Goal: Feedback & Contribution: Contribute content

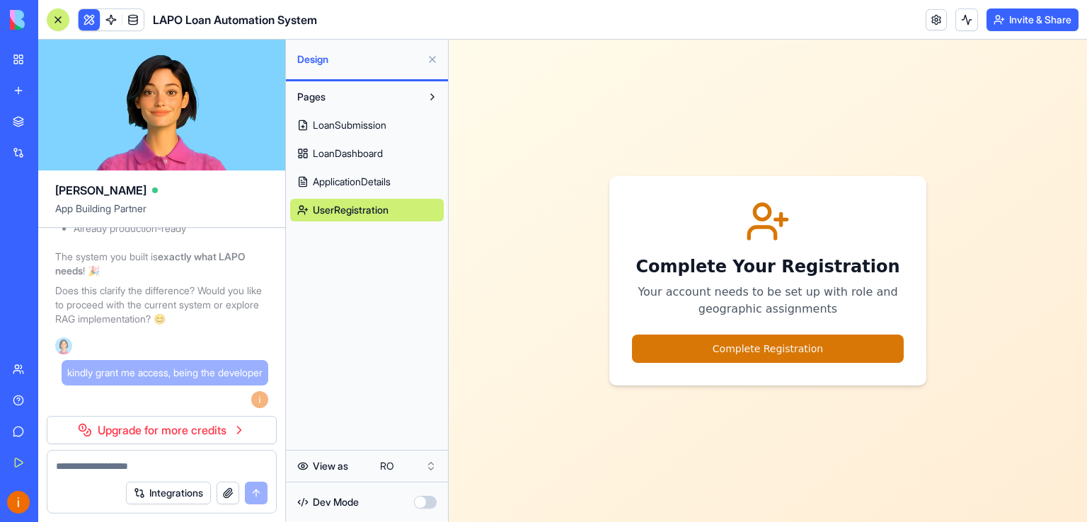
scroll to position [28254, 0]
drag, startPoint x: 113, startPoint y: 410, endPoint x: 42, endPoint y: 396, distance: 71.5
copy span "kindly grant me access, being the developer"
click at [82, 468] on textarea at bounding box center [162, 466] width 212 height 14
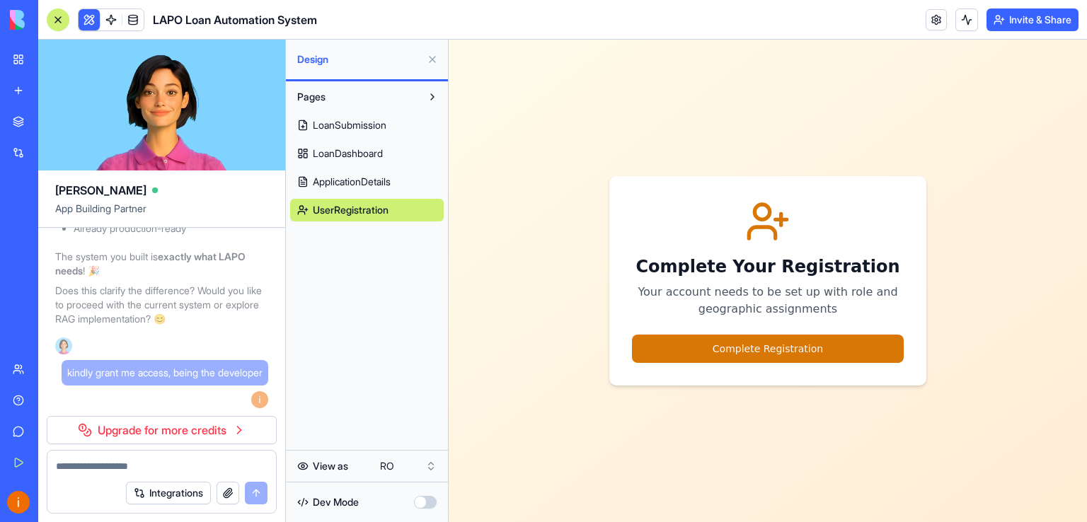
paste textarea "**********"
type textarea "**********"
click at [254, 491] on button "submit" at bounding box center [256, 493] width 23 height 23
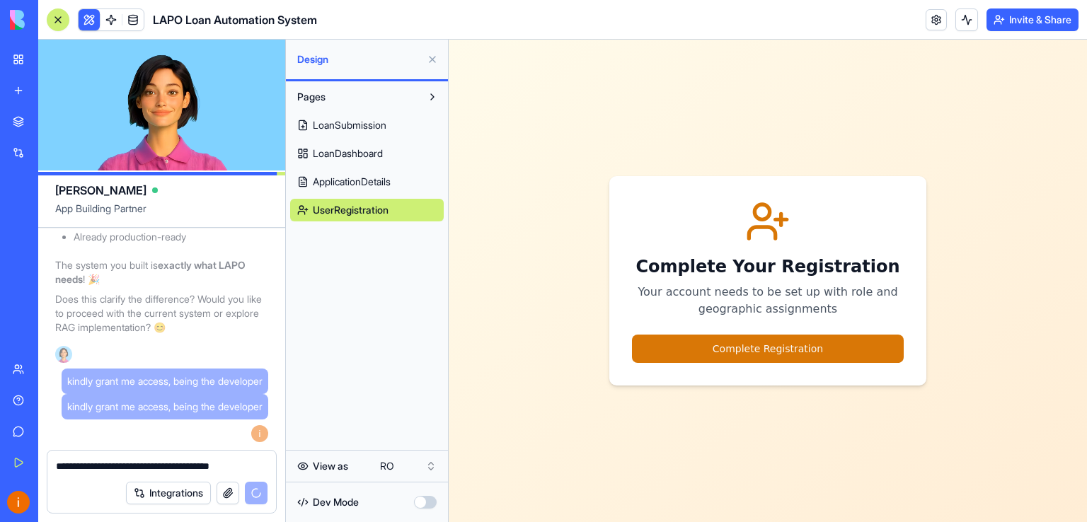
scroll to position [28294, 0]
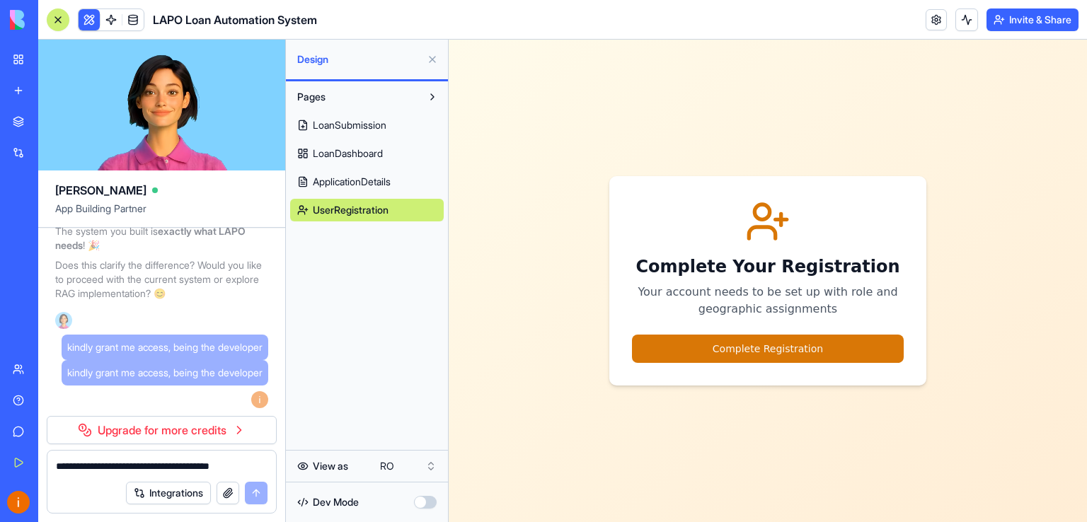
click at [266, 285] on p "Does this clarify the difference? Would you like to proceed with the current sy…" at bounding box center [161, 279] width 213 height 42
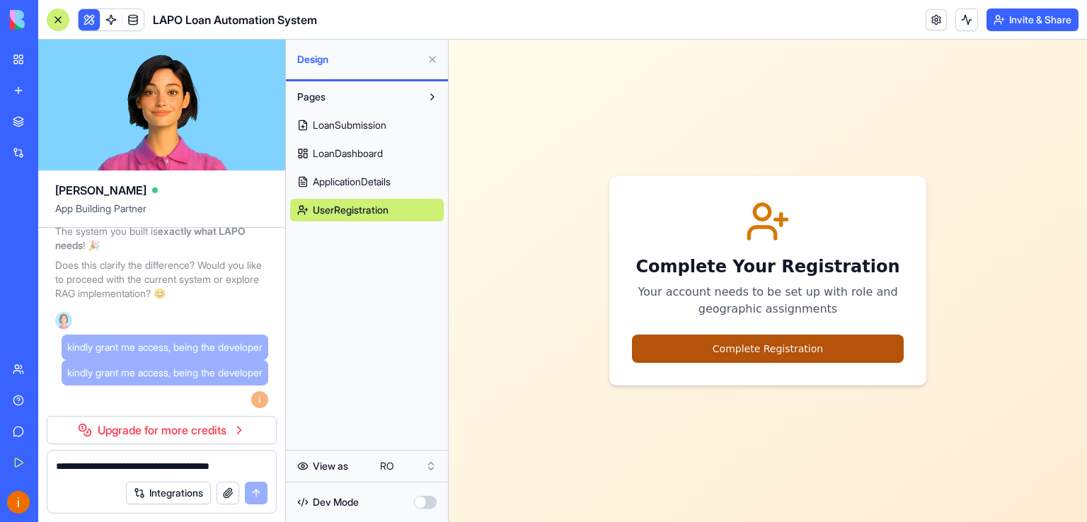
click at [785, 343] on button "Complete Registration" at bounding box center [768, 349] width 272 height 28
click at [767, 350] on button "Complete Registration" at bounding box center [768, 349] width 272 height 28
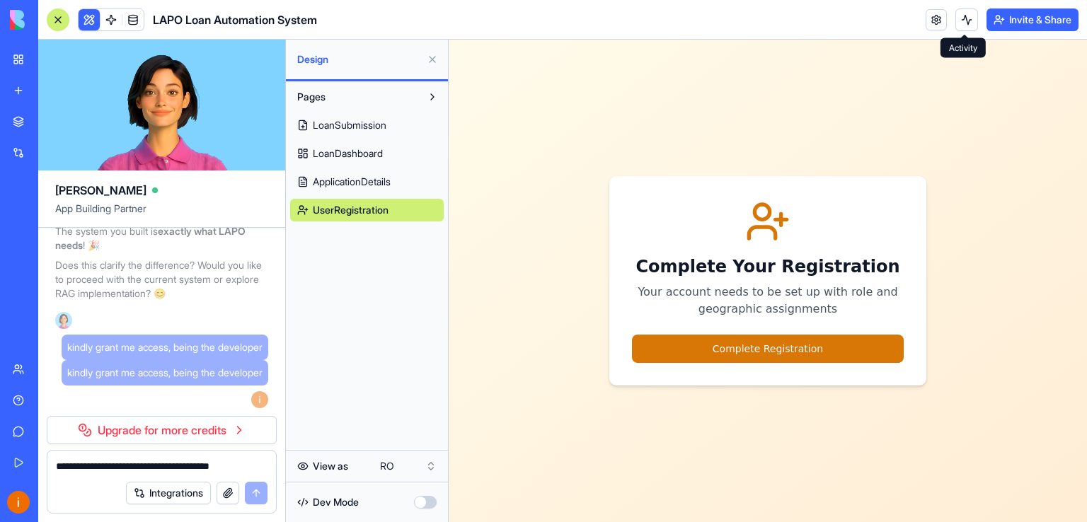
click at [961, 13] on button at bounding box center [967, 19] width 23 height 23
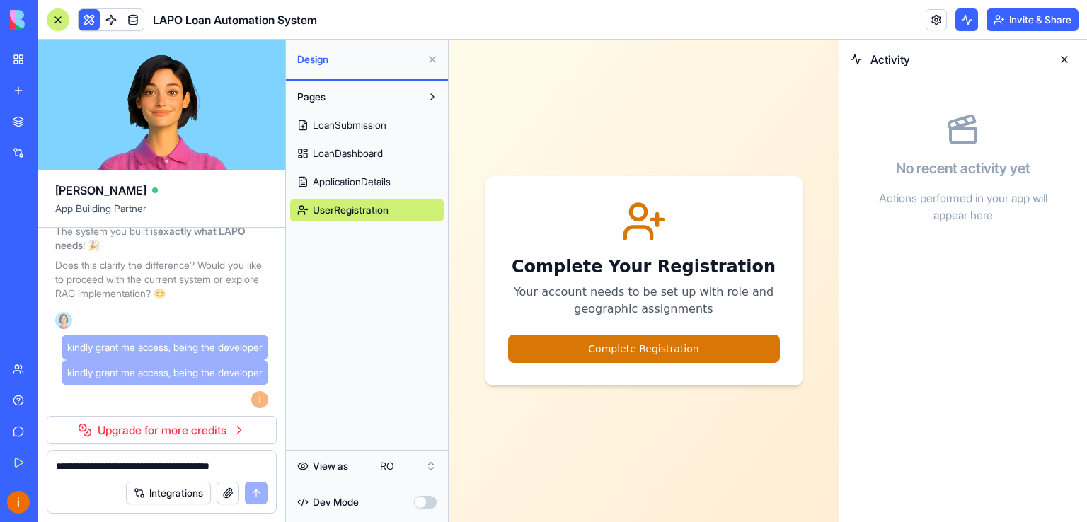
click at [961, 13] on button at bounding box center [967, 19] width 23 height 23
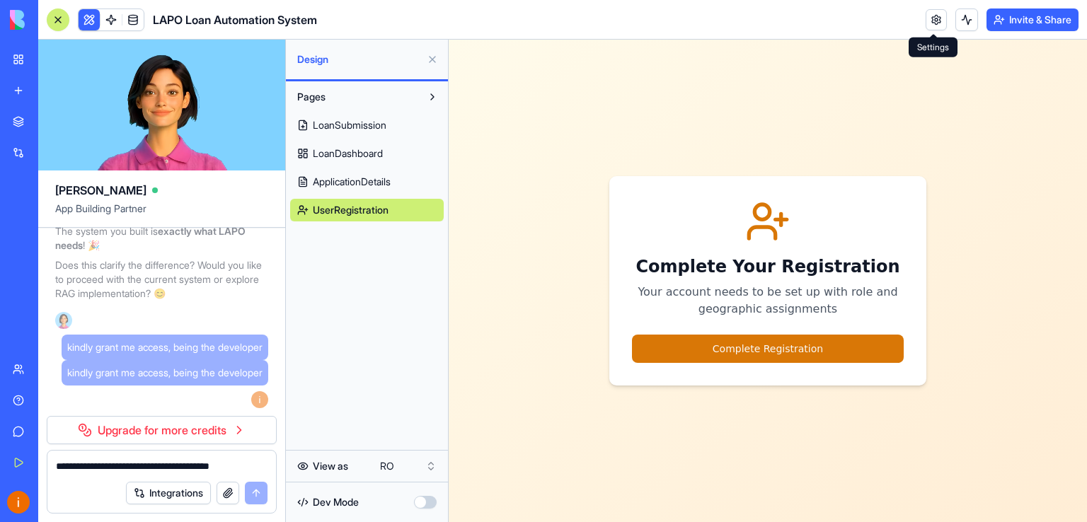
click at [938, 21] on link at bounding box center [936, 19] width 21 height 21
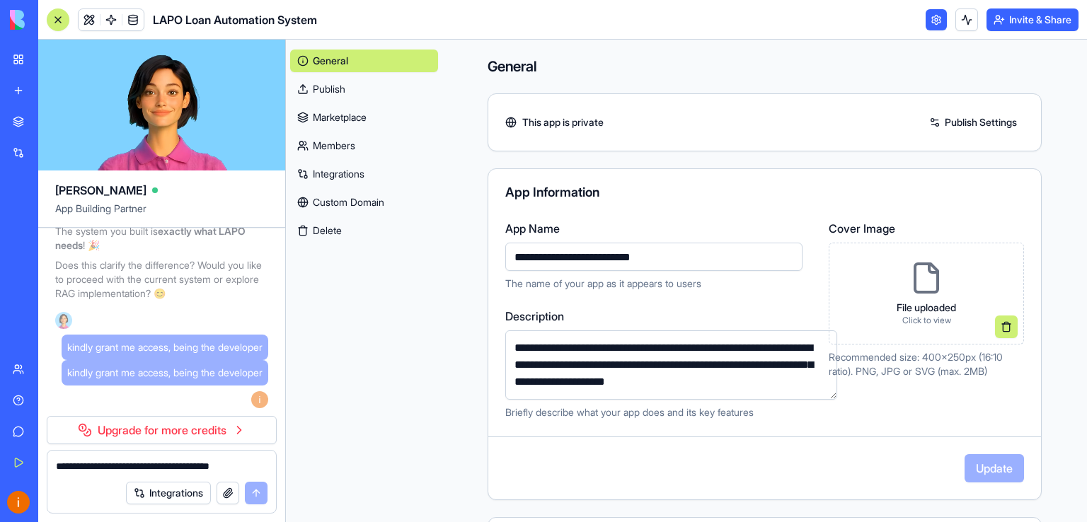
click at [750, 379] on textarea "**********" at bounding box center [671, 365] width 332 height 69
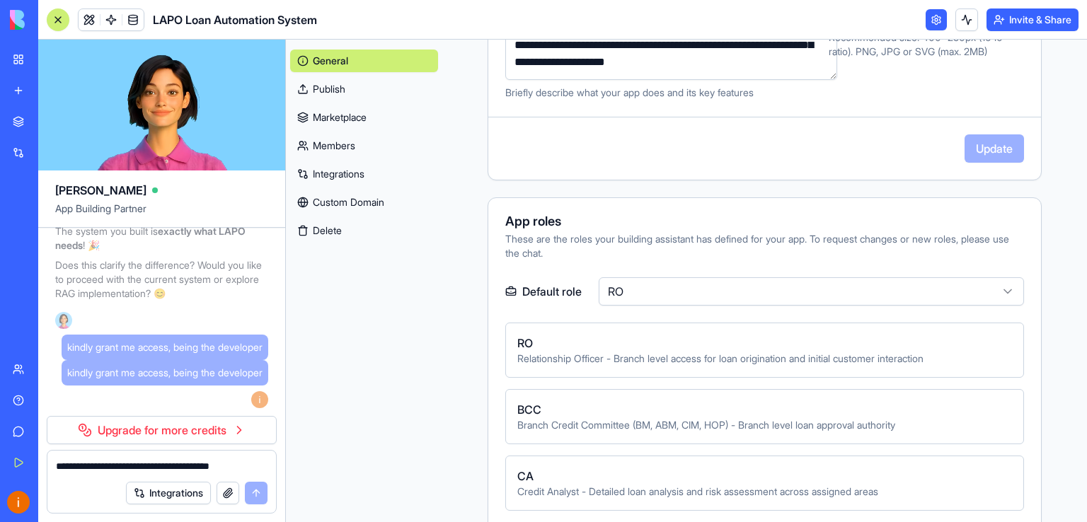
scroll to position [323, 0]
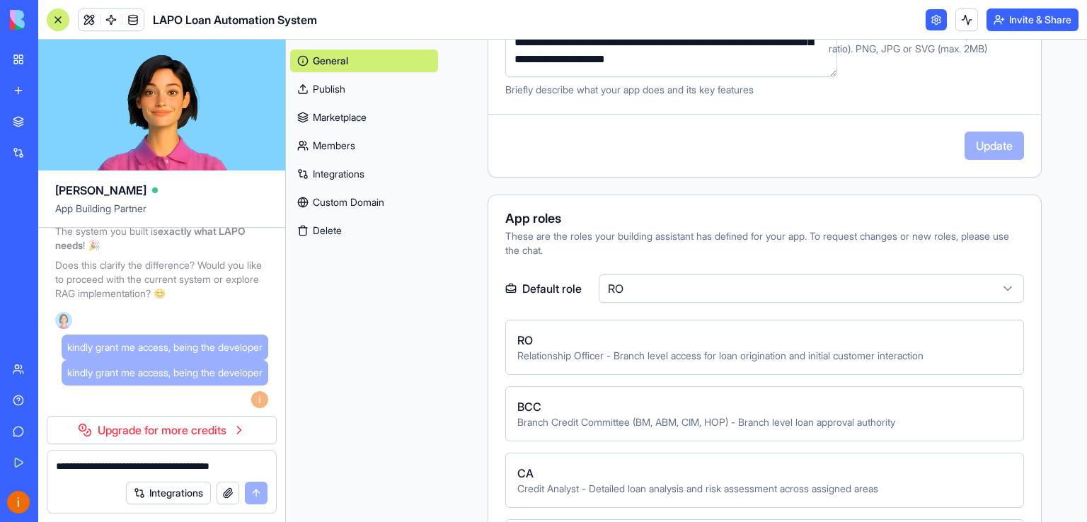
click at [997, 287] on html "My Workspace New app Marketplace Integrations Recent LAPO LPM LAPO Loan Automat…" at bounding box center [543, 261] width 1087 height 522
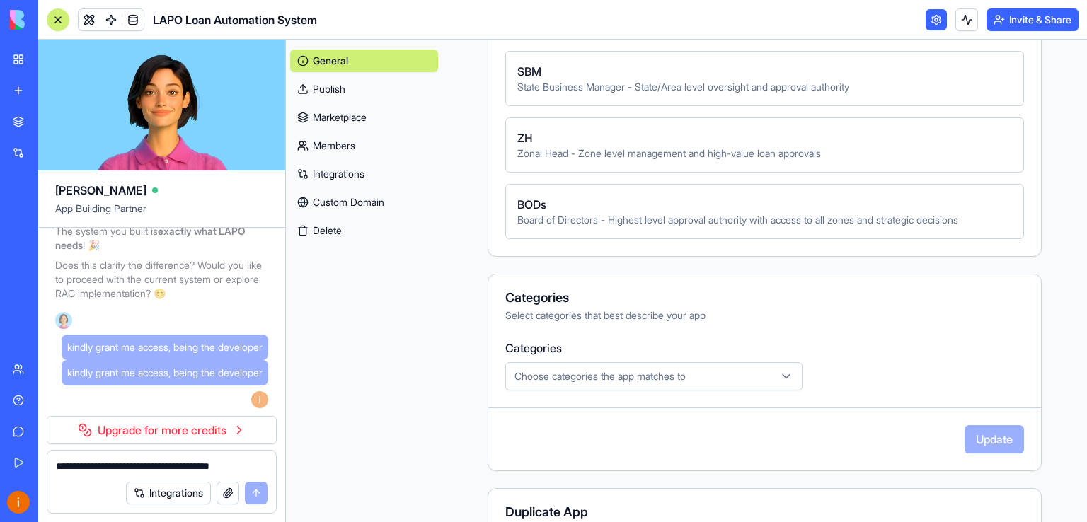
scroll to position [796, 0]
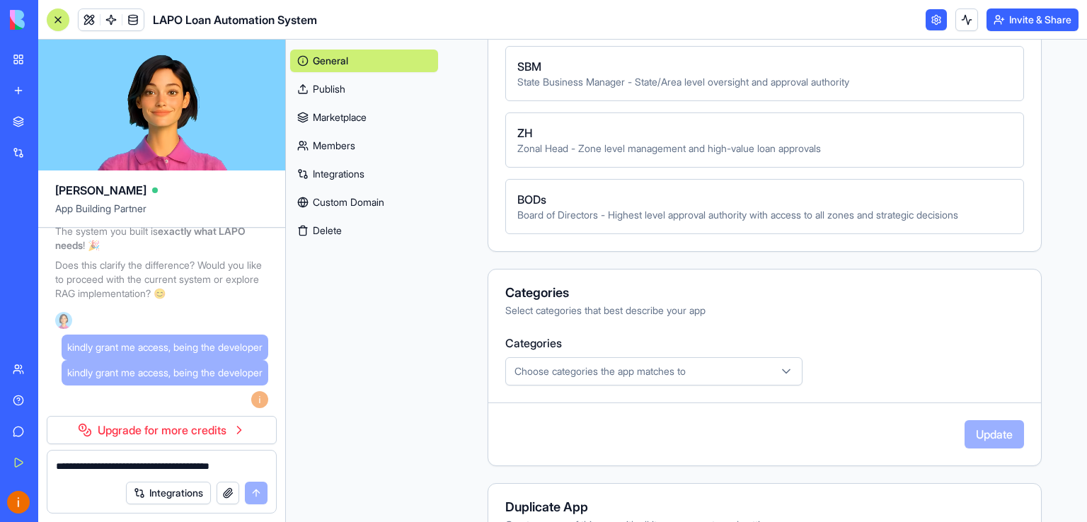
click at [783, 369] on icon "button" at bounding box center [786, 371] width 7 height 4
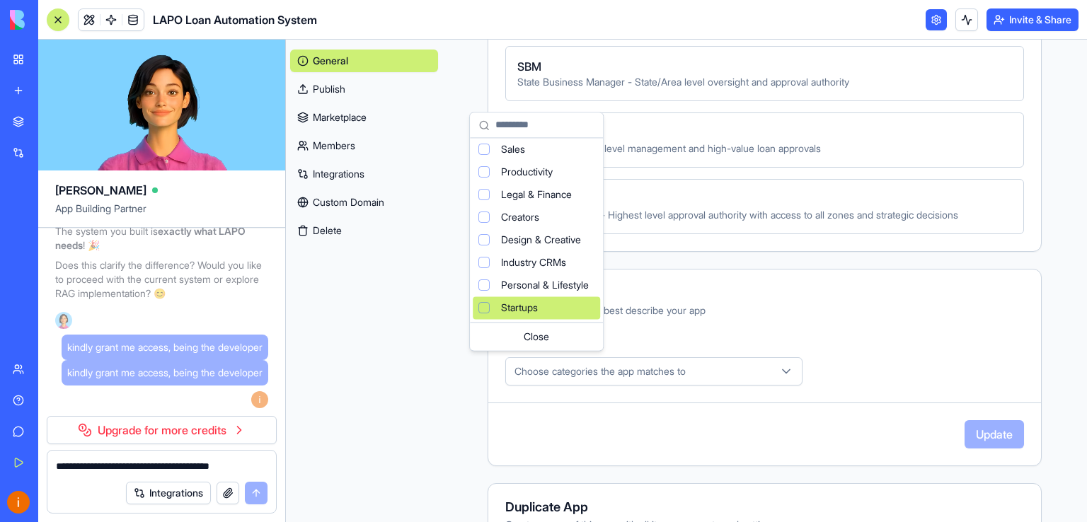
scroll to position [0, 0]
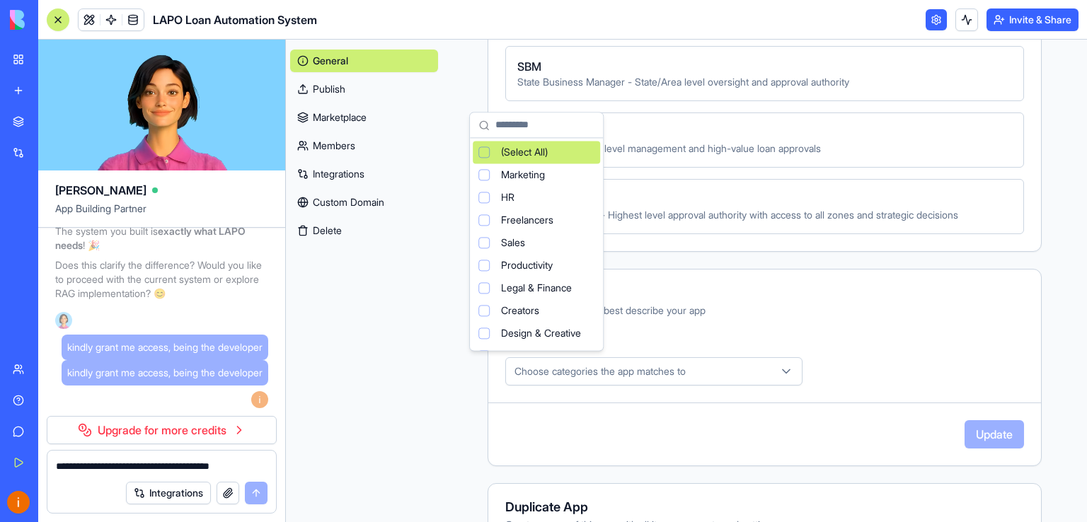
click at [592, 125] on input "text" at bounding box center [544, 125] width 99 height 28
click at [832, 425] on html "My Workspace New app Marketplace Integrations Recent LAPO LPM LAPO Loan Automat…" at bounding box center [543, 261] width 1087 height 522
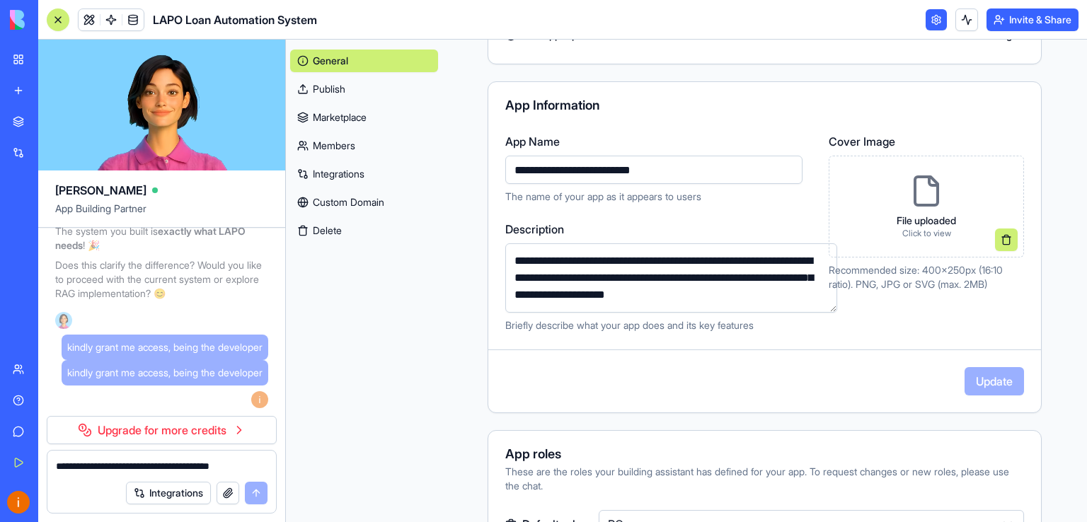
scroll to position [34, 0]
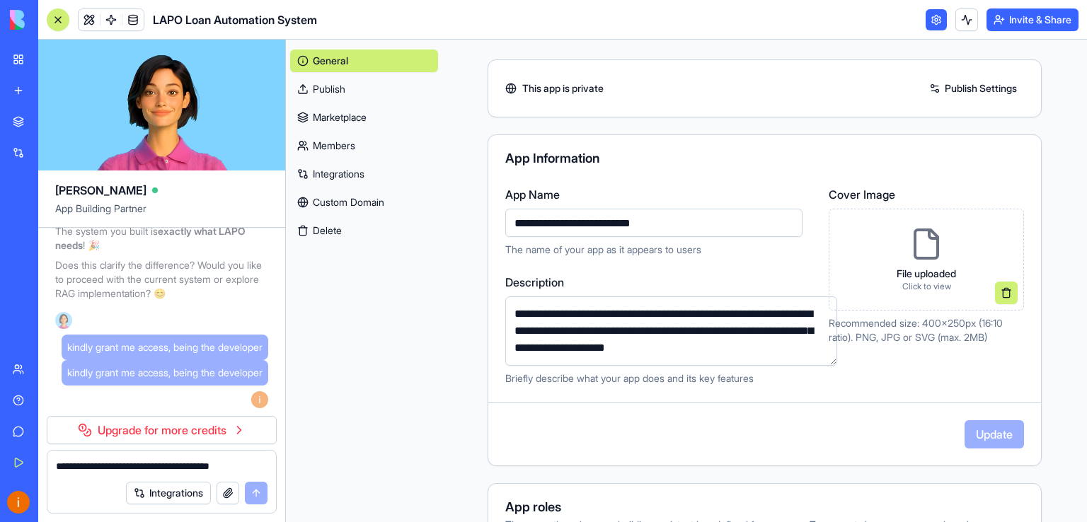
click at [888, 253] on div "File uploaded Click to view" at bounding box center [927, 260] width 82 height 88
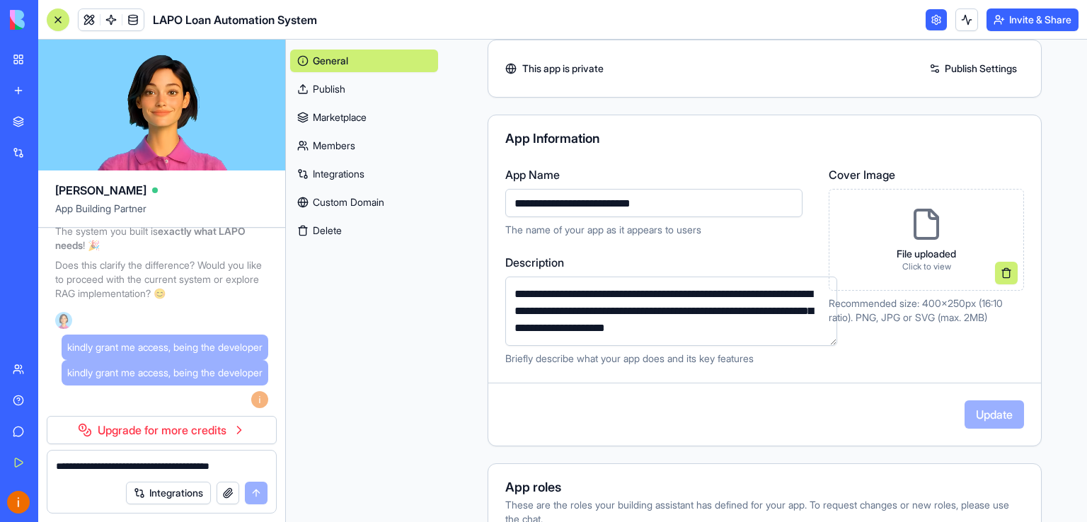
scroll to position [0, 0]
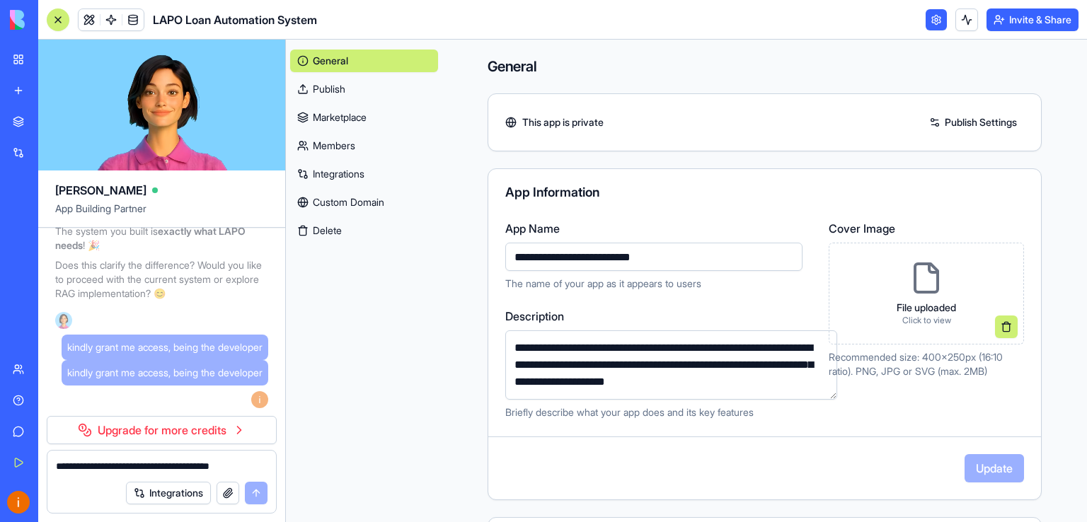
click at [355, 202] on link "Custom Domain" at bounding box center [364, 202] width 148 height 23
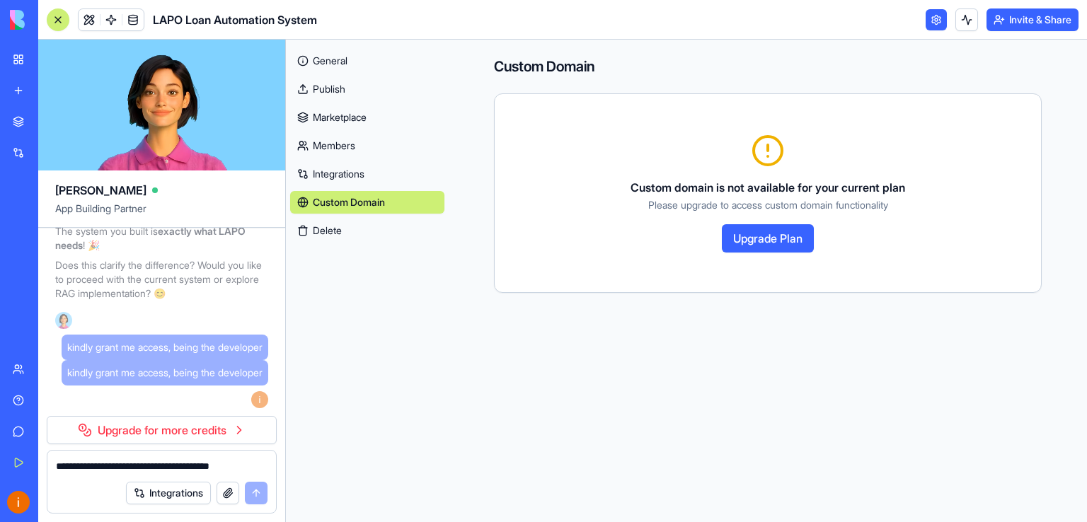
click at [333, 174] on link "Integrations" at bounding box center [367, 174] width 154 height 23
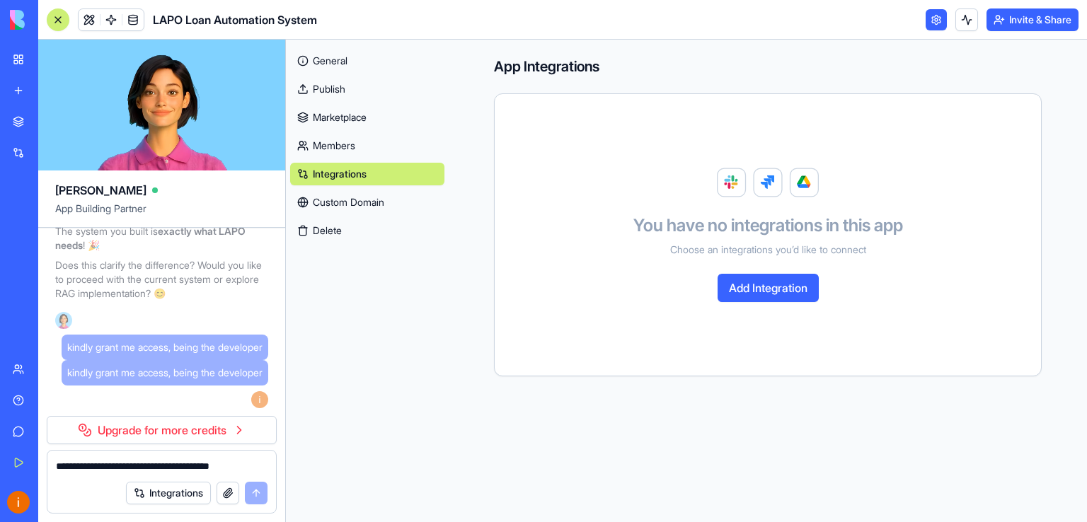
click at [323, 139] on link "Members" at bounding box center [367, 145] width 154 height 23
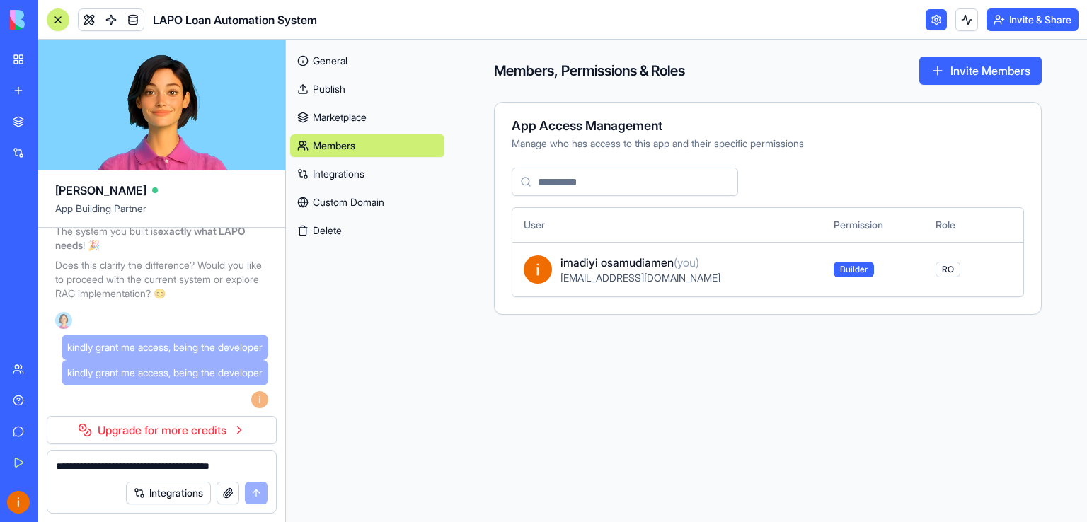
click at [953, 270] on span "RO" at bounding box center [948, 270] width 25 height 16
click at [951, 268] on span "RO" at bounding box center [948, 270] width 25 height 16
click at [944, 224] on th "Role" at bounding box center [957, 225] width 67 height 34
click at [854, 229] on th "Permission" at bounding box center [874, 225] width 102 height 34
click at [534, 270] on img at bounding box center [538, 270] width 28 height 28
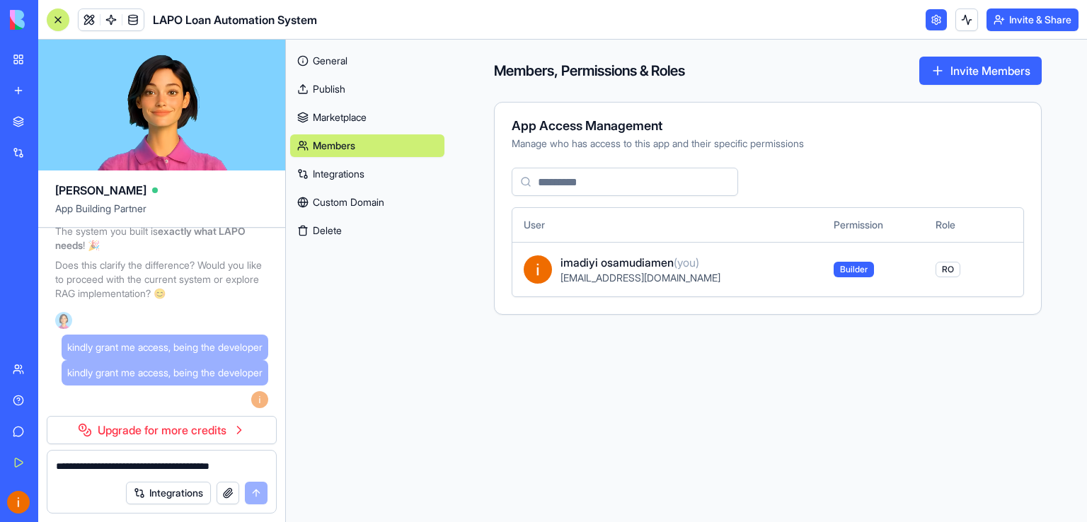
click at [349, 168] on link "Integrations" at bounding box center [367, 174] width 154 height 23
click at [348, 176] on link "Integrations" at bounding box center [367, 174] width 154 height 23
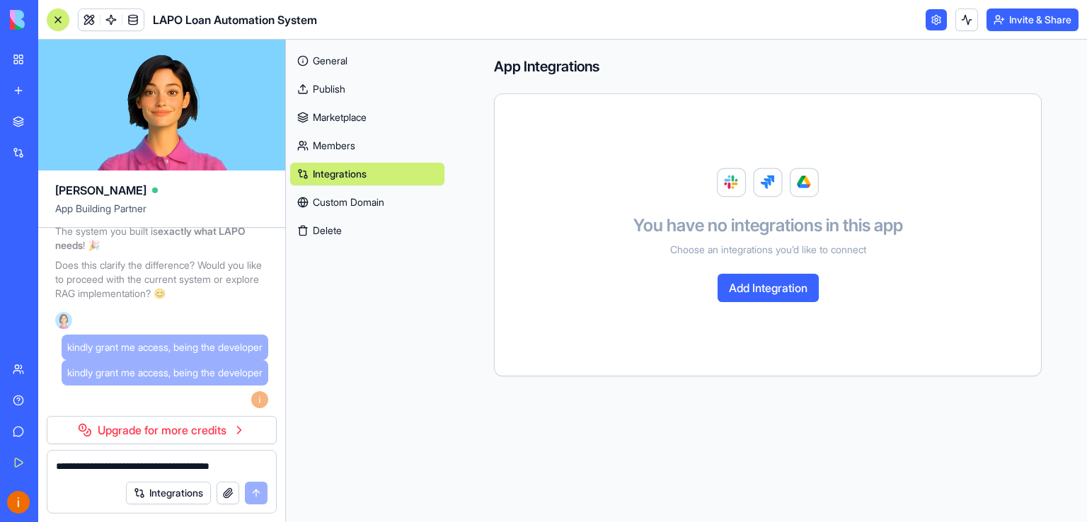
click at [782, 282] on button "Add Integration" at bounding box center [768, 288] width 101 height 28
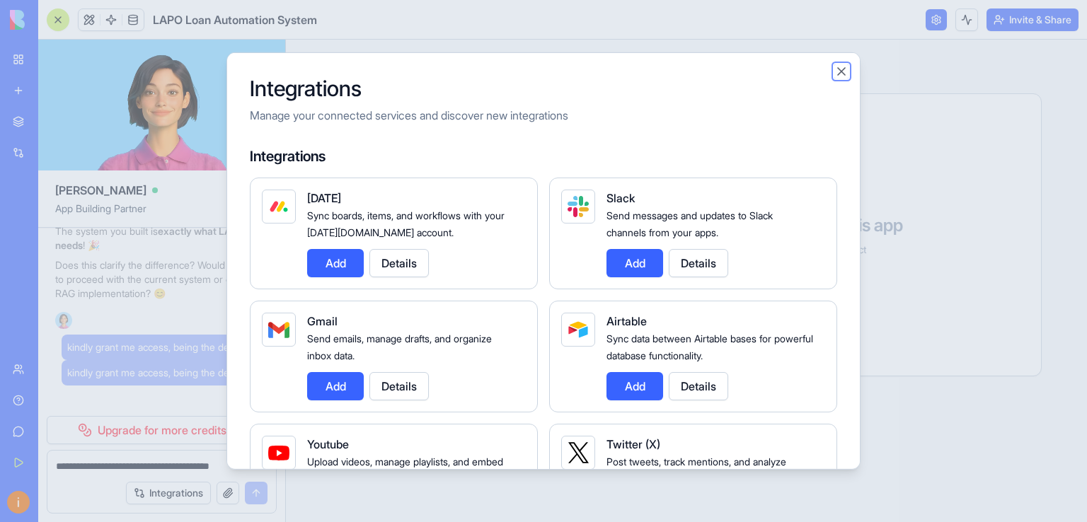
click at [841, 71] on button "Close" at bounding box center [842, 71] width 14 height 14
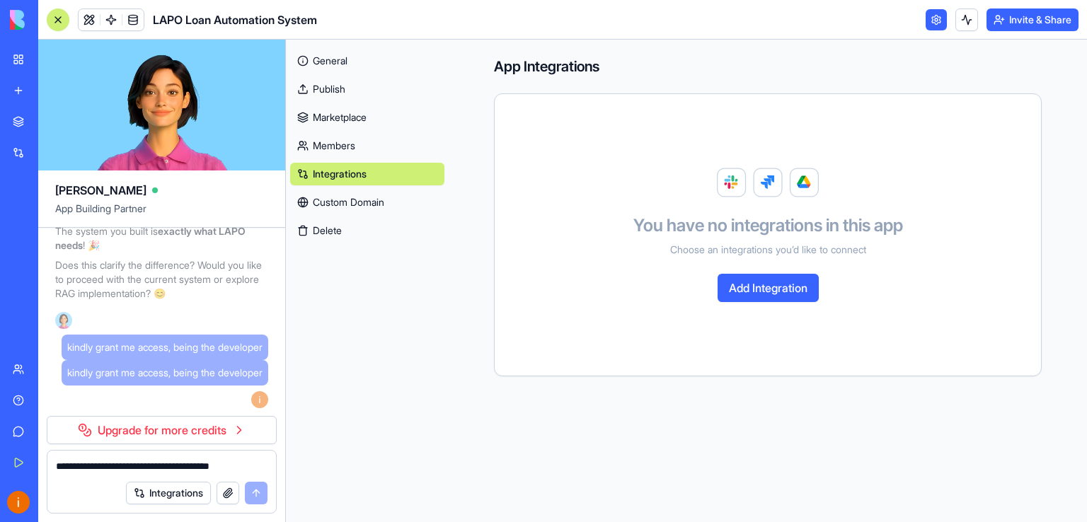
click at [326, 115] on link "Marketplace" at bounding box center [367, 117] width 154 height 23
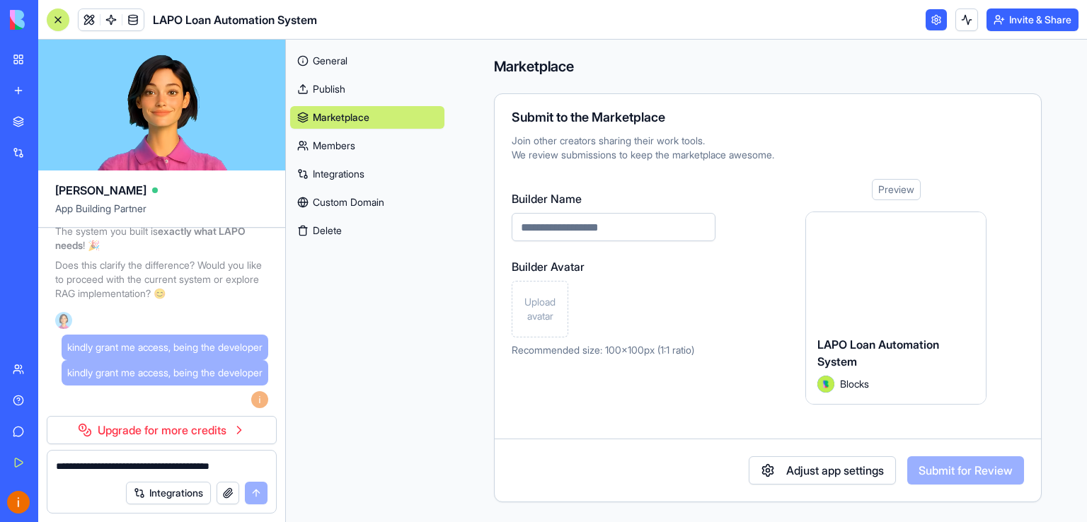
click at [881, 282] on div at bounding box center [896, 268] width 180 height 113
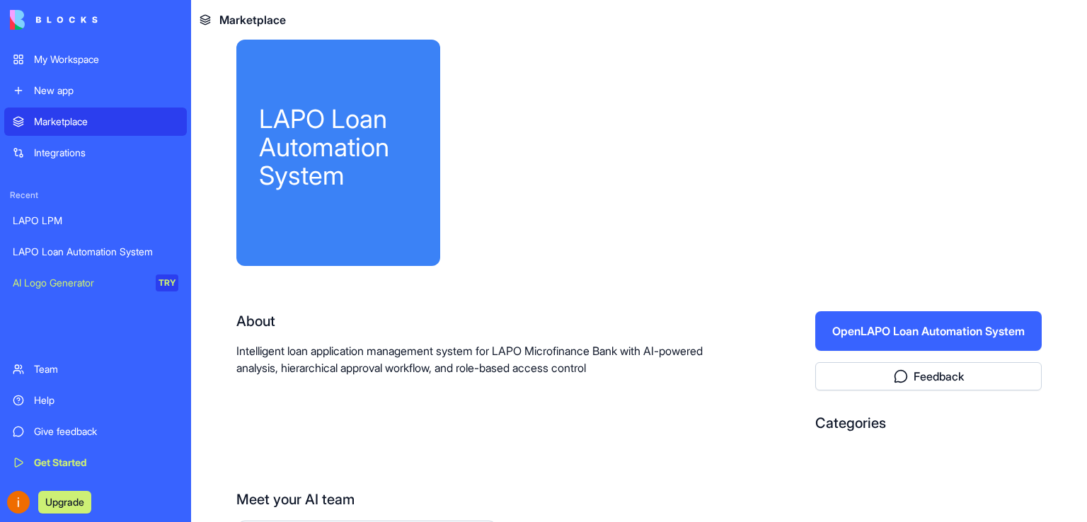
scroll to position [19, 0]
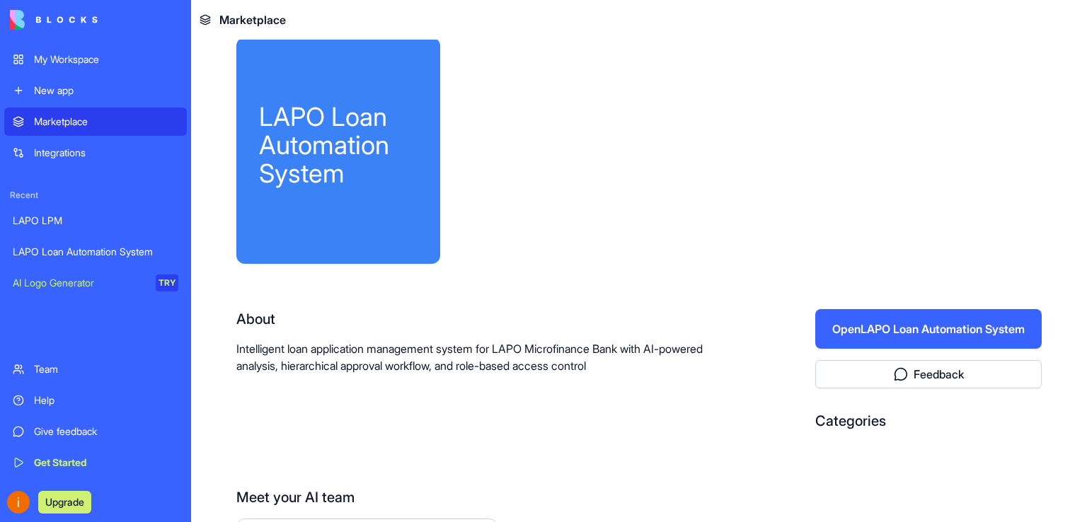
click at [909, 370] on button "Feedback" at bounding box center [928, 374] width 227 height 28
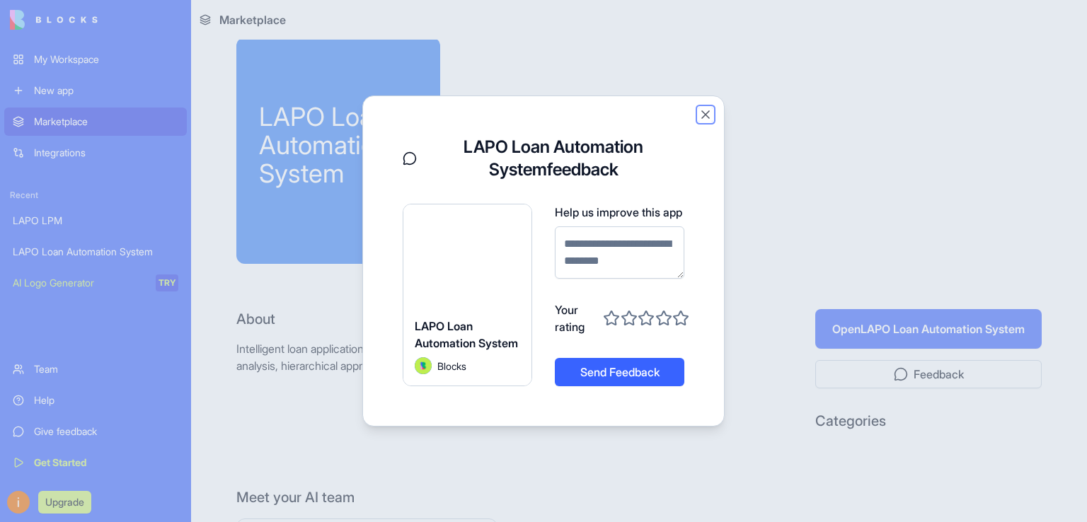
click at [708, 111] on button "Close" at bounding box center [706, 115] width 14 height 14
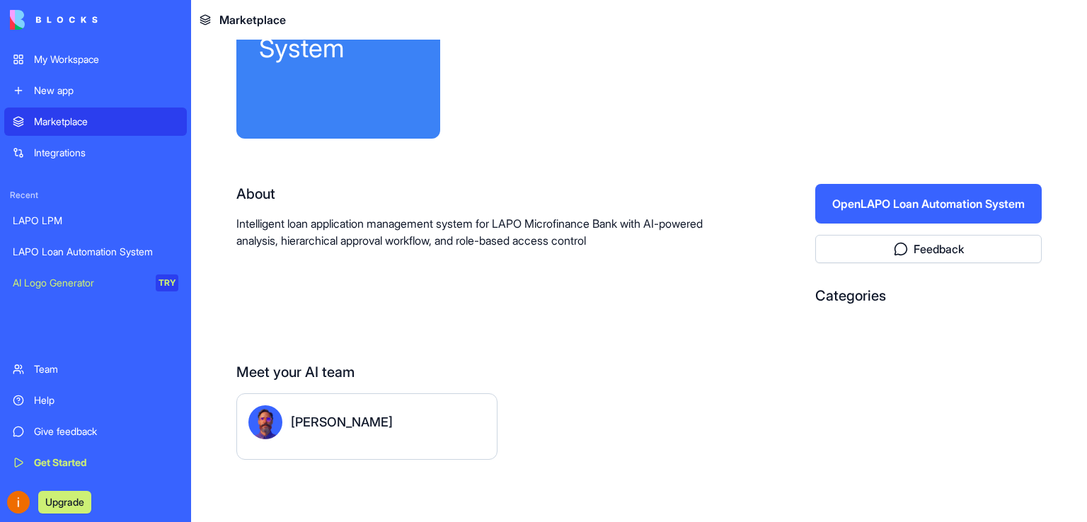
scroll to position [0, 0]
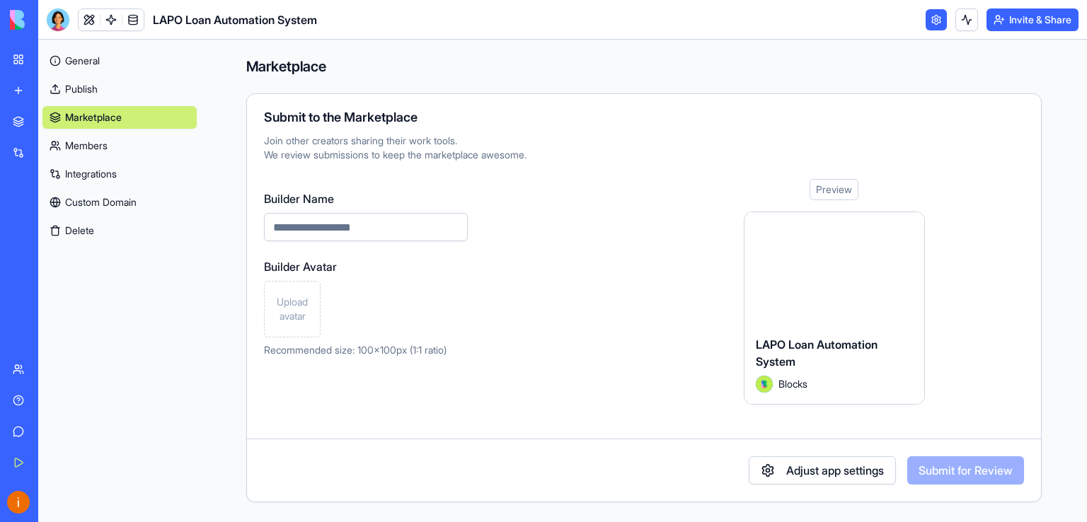
click at [34, 47] on link "My Workspace" at bounding box center [32, 59] width 57 height 28
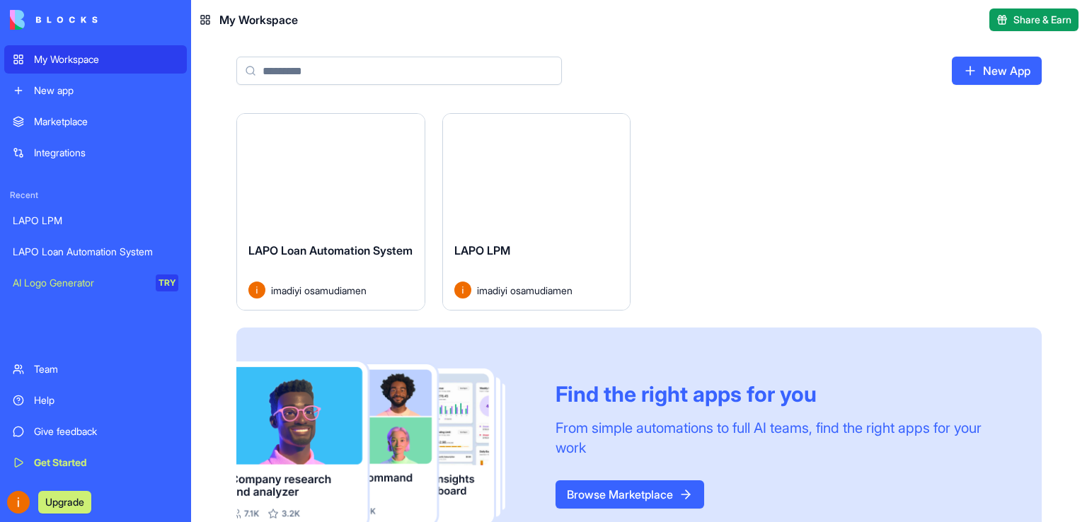
drag, startPoint x: 1087, startPoint y: 164, endPoint x: 1087, endPoint y: 205, distance: 40.3
click at [1087, 205] on div "Launch LAPO Loan Automation System imadiyi osamudiamen Launch LAPO LPM imadiyi …" at bounding box center [639, 346] width 896 height 466
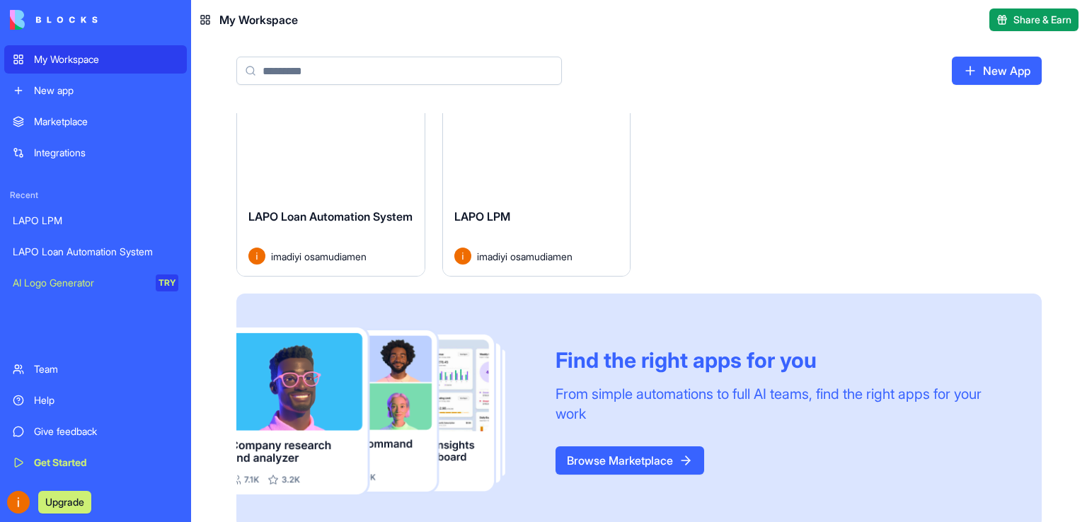
scroll to position [53, 0]
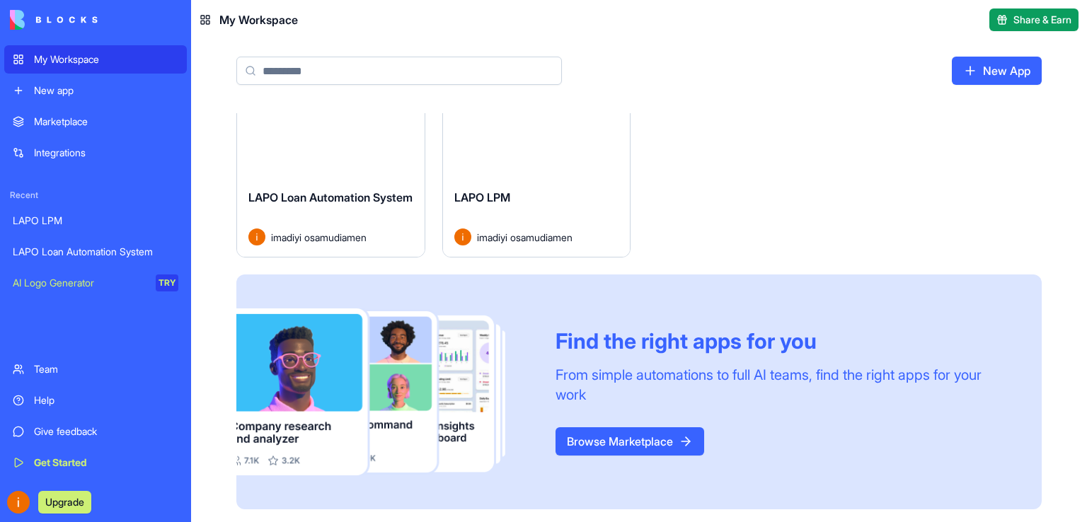
click at [205, 16] on icon at bounding box center [205, 19] width 11 height 11
click at [113, 280] on div "AI Logo Generator" at bounding box center [79, 283] width 133 height 14
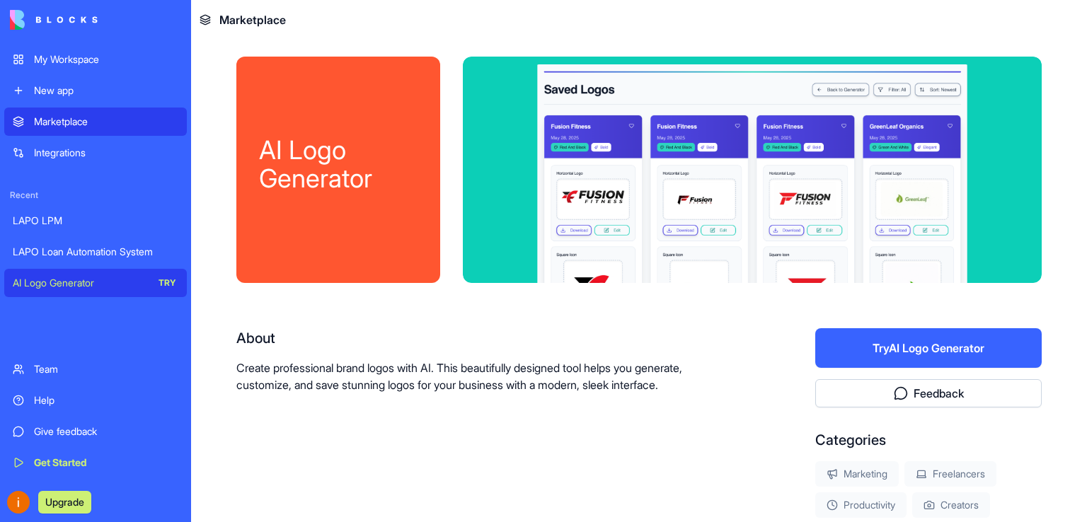
click at [52, 219] on div "LAPO LPM" at bounding box center [96, 221] width 166 height 14
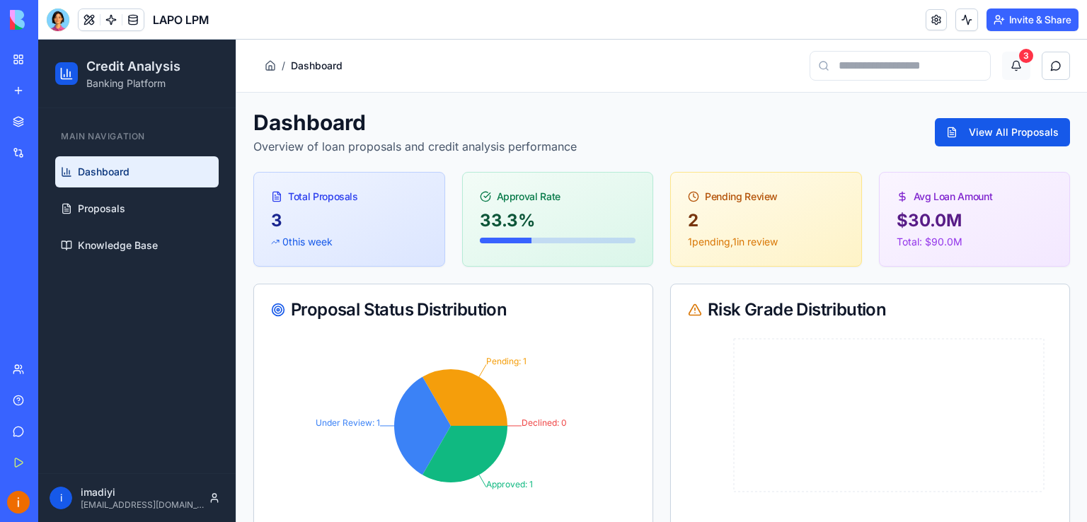
click at [1010, 67] on button "3" at bounding box center [1016, 66] width 28 height 28
click at [1008, 64] on button "3" at bounding box center [1016, 66] width 28 height 28
click at [989, 127] on button "View All Proposals" at bounding box center [1002, 132] width 135 height 28
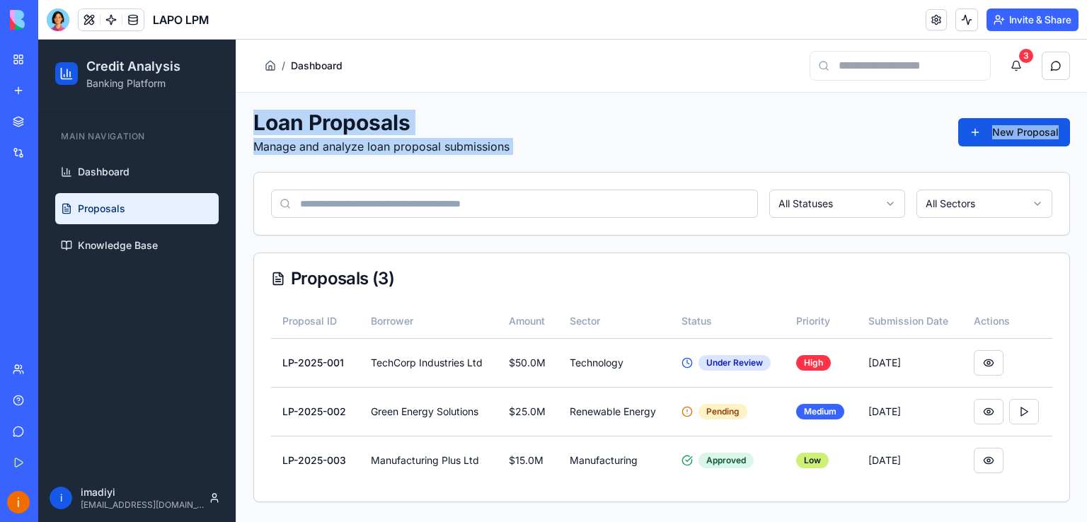
drag, startPoint x: 1086, startPoint y: 88, endPoint x: 1063, endPoint y: 196, distance: 110.6
click at [1086, 139] on main "Toggle Sidebar / Dashboard 3 Loan Proposals Manage and analyze loan proposal su…" at bounding box center [661, 281] width 851 height 483
click at [830, 142] on div "Loan Proposals Manage and analyze loan proposal submissions New Proposal" at bounding box center [661, 132] width 817 height 45
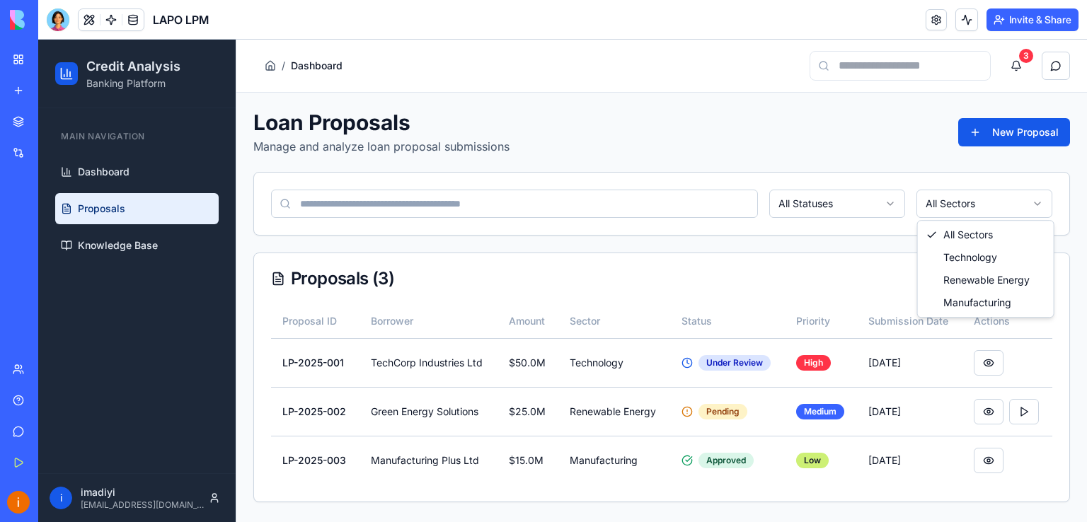
click at [1039, 197] on html "Credit Analysis Banking Platform Main Navigation Dashboard Proposals Knowledge …" at bounding box center [562, 281] width 1049 height 483
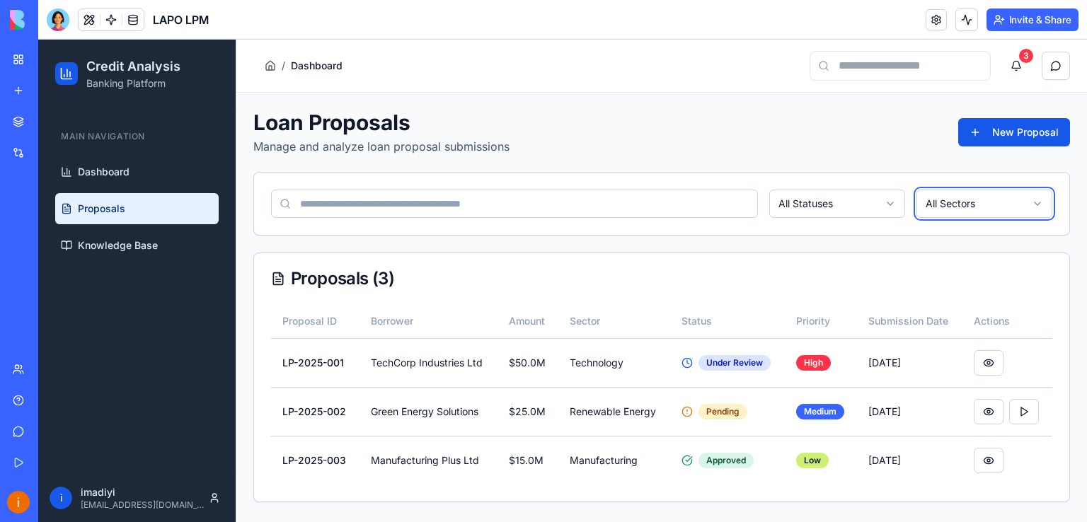
click at [1039, 197] on html "Credit Analysis Banking Platform Main Navigation Dashboard Proposals Knowledge …" at bounding box center [562, 281] width 1049 height 483
click at [890, 199] on html "Credit Analysis Banking Platform Main Navigation Dashboard Proposals Knowledge …" at bounding box center [562, 281] width 1049 height 483
click at [452, 366] on td "TechCorp Industries Ltd" at bounding box center [429, 362] width 138 height 49
click at [985, 360] on button at bounding box center [989, 362] width 30 height 25
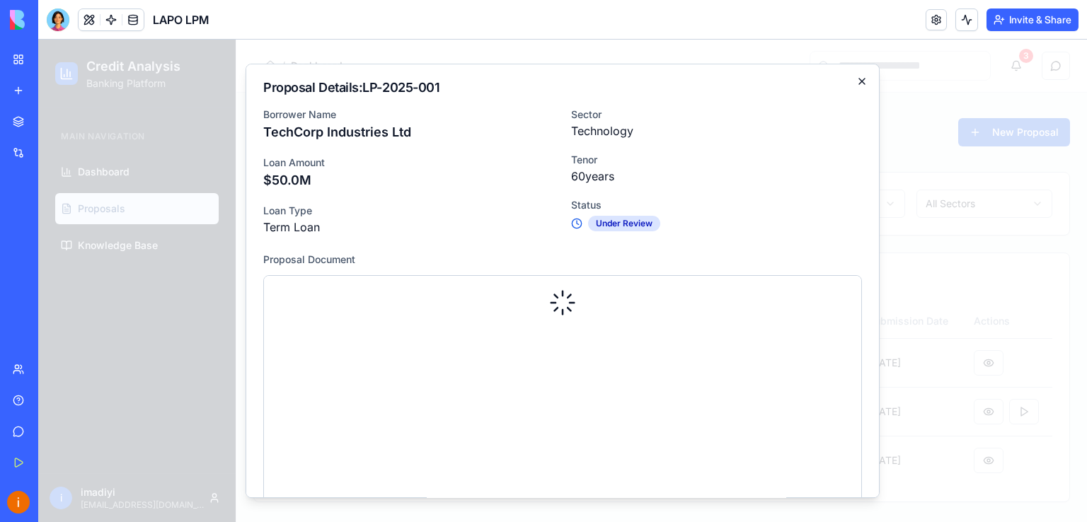
click at [859, 80] on icon "button" at bounding box center [862, 82] width 6 height 6
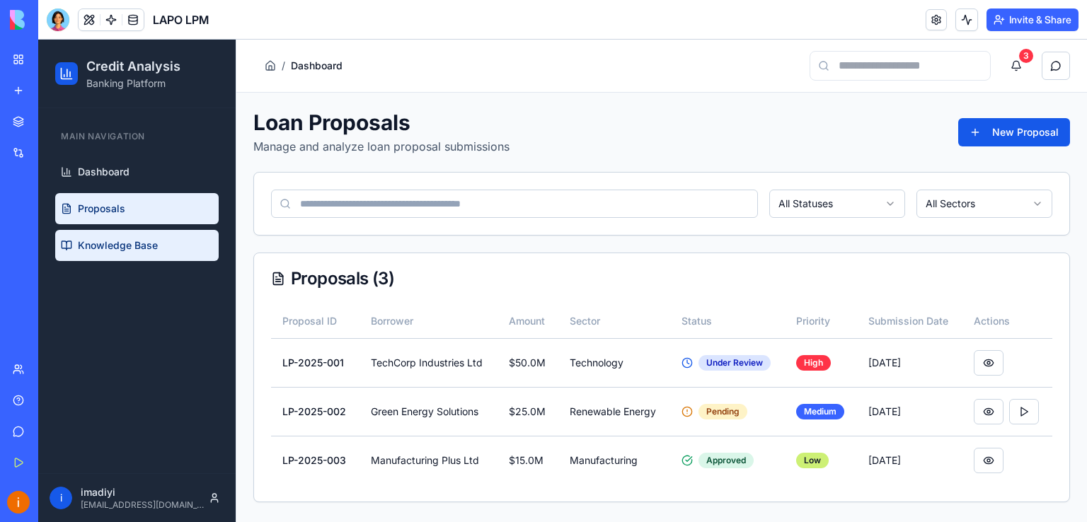
click at [146, 246] on span "Knowledge Base" at bounding box center [118, 246] width 80 height 14
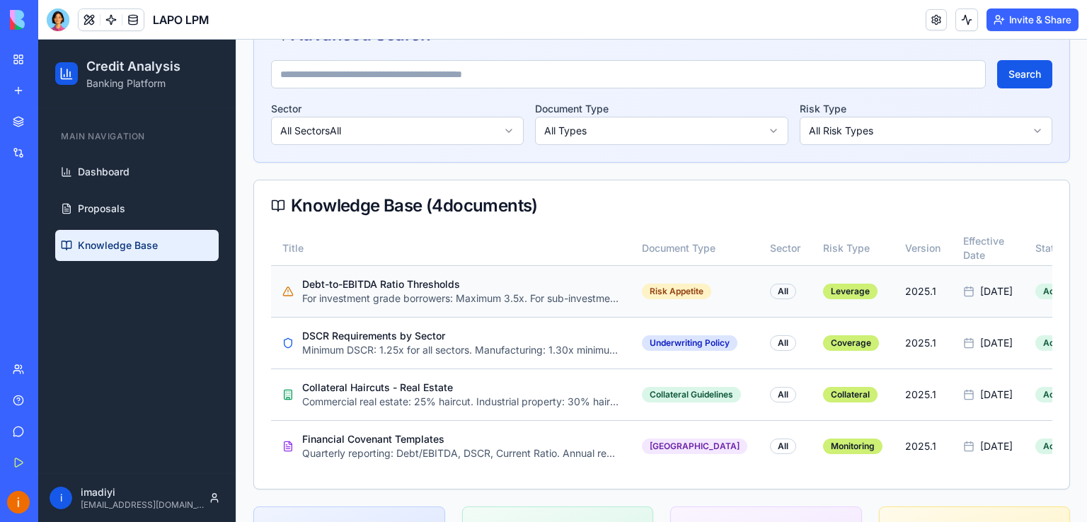
click at [367, 294] on p "For investment grade borrowers: Maximum 3.5x. For sub-investment grade: Maximum…" at bounding box center [460, 299] width 317 height 14
click at [341, 335] on p "DSCR Requirements by Sector" at bounding box center [460, 336] width 317 height 14
click at [344, 335] on p "DSCR Requirements by Sector" at bounding box center [460, 336] width 317 height 14
click at [461, 347] on p "Minimum DSCR: 1.25x for all sectors. Manufacturing: 1.30x minimum. Energy/Utili…" at bounding box center [460, 350] width 317 height 14
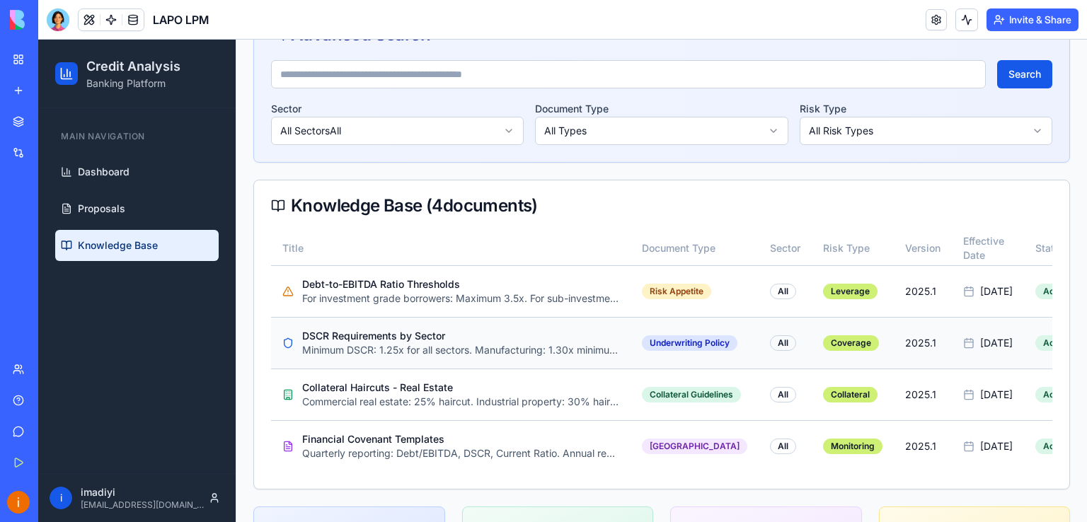
click at [674, 343] on div "Underwriting Policy" at bounding box center [690, 344] width 96 height 16
click at [770, 340] on div "All" at bounding box center [783, 344] width 26 height 16
click at [825, 344] on div "Coverage" at bounding box center [851, 344] width 56 height 16
click at [980, 343] on span "[DATE]" at bounding box center [996, 343] width 33 height 14
click at [430, 449] on p "Quarterly reporting: Debt/EBITDA, DSCR, Current Ratio. Annual reporting: Audite…" at bounding box center [460, 454] width 317 height 14
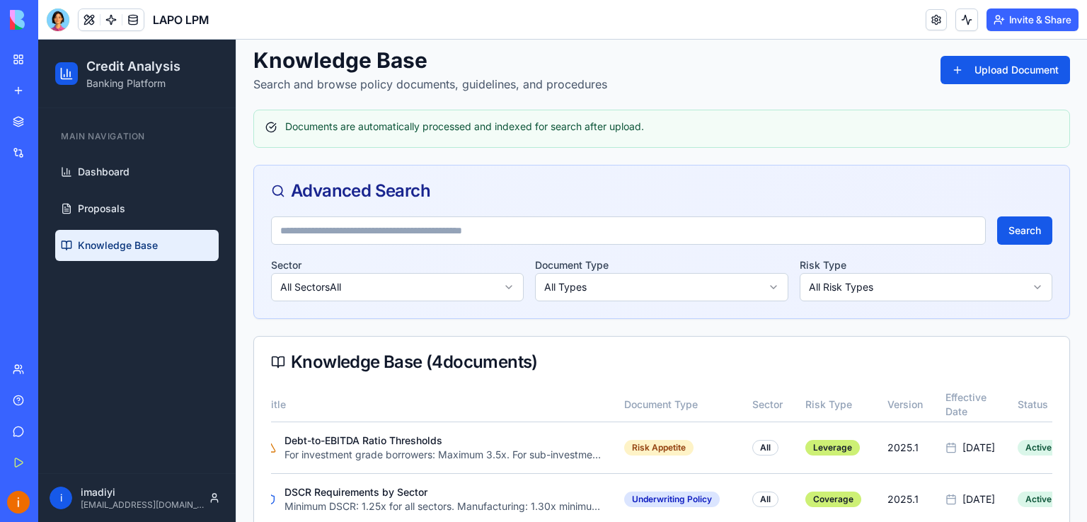
scroll to position [59, 0]
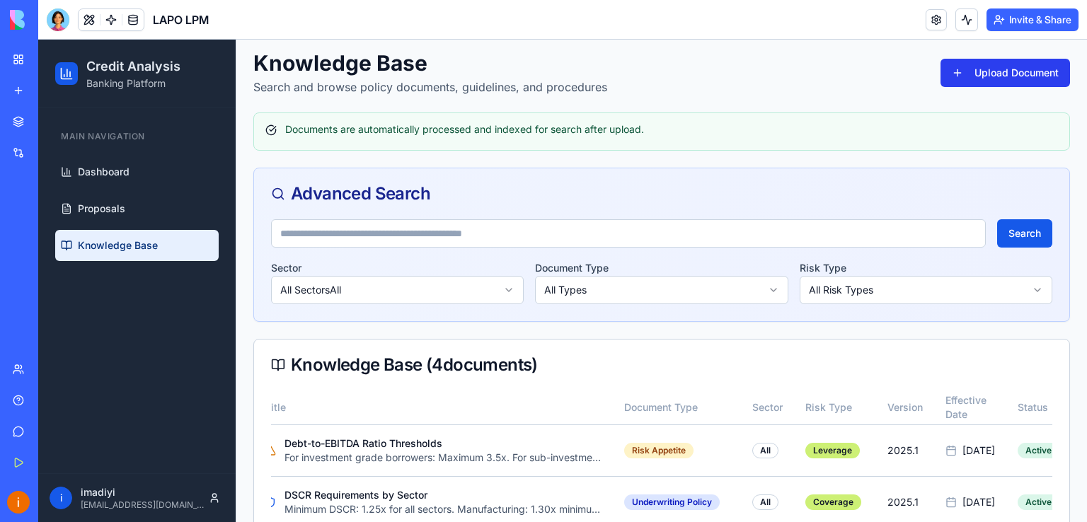
click at [998, 71] on button "Upload Document" at bounding box center [1006, 73] width 130 height 28
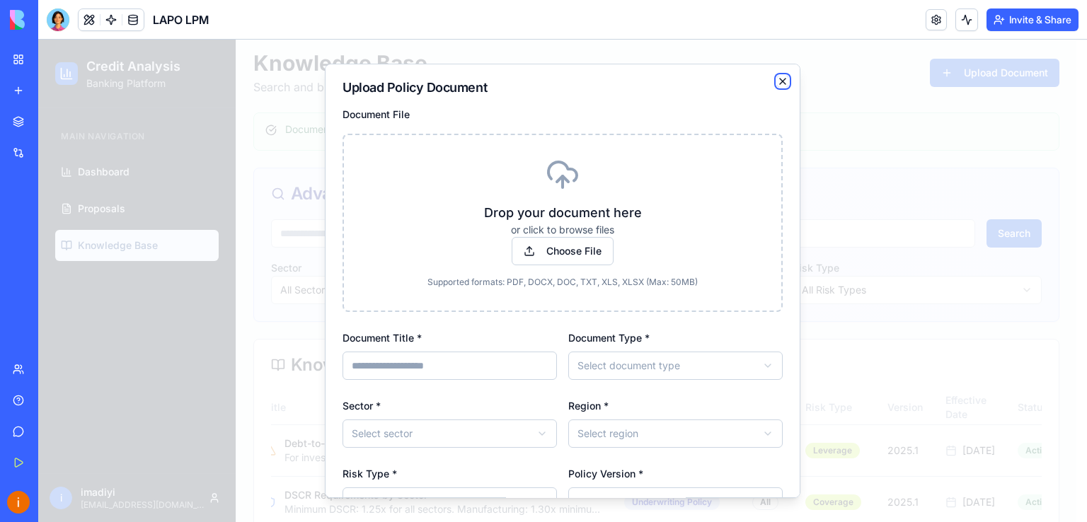
click at [777, 84] on icon "button" at bounding box center [782, 81] width 11 height 11
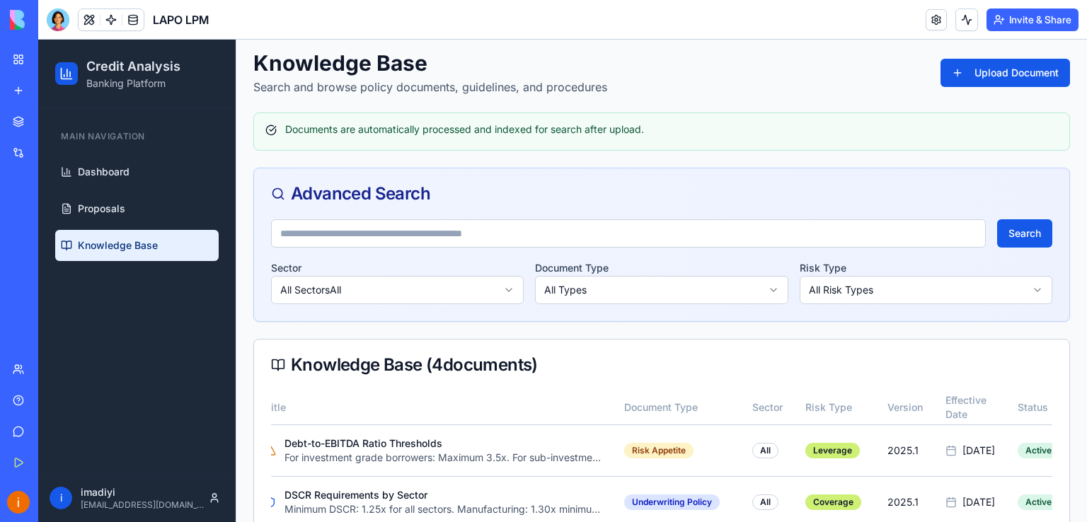
scroll to position [0, 7]
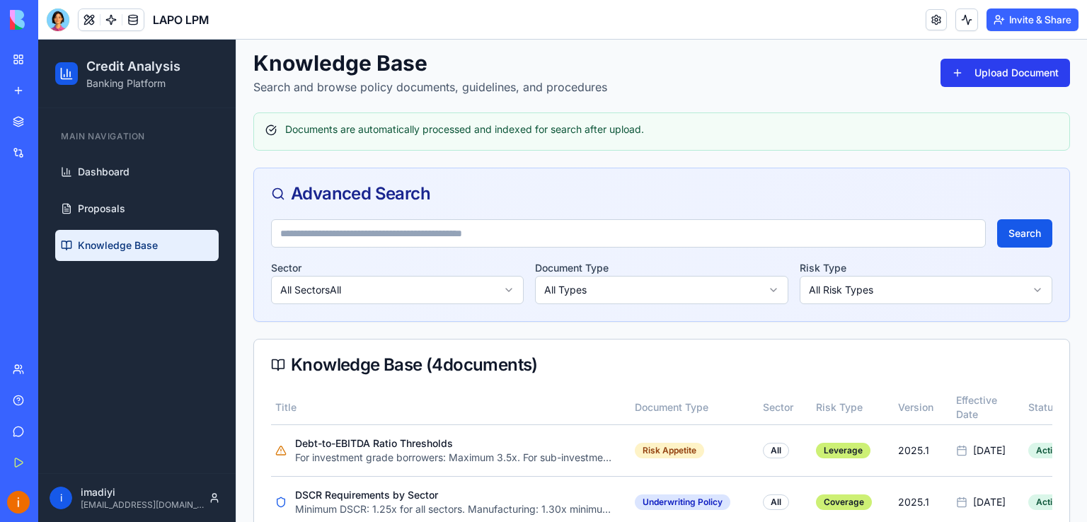
click at [1026, 71] on button "Upload Document" at bounding box center [1006, 73] width 130 height 28
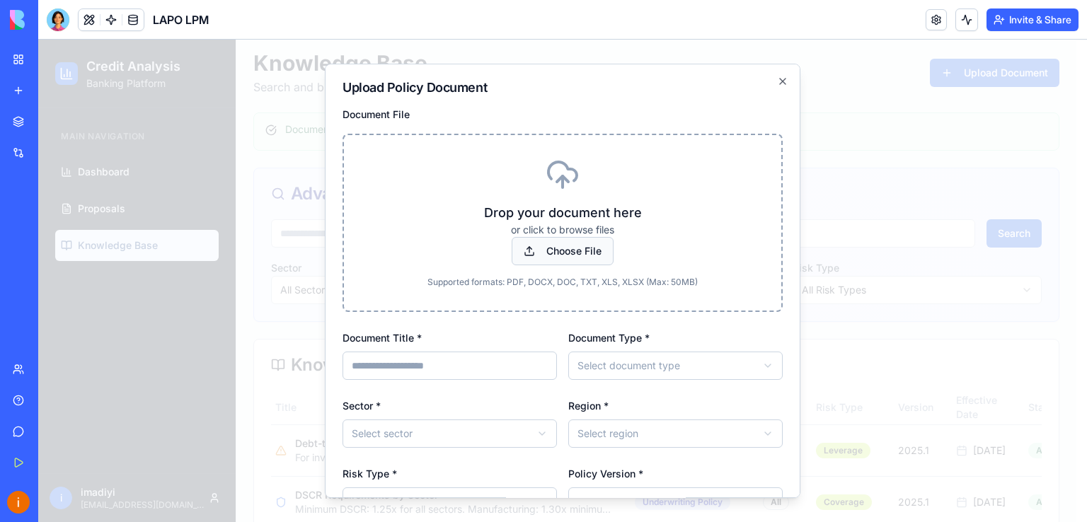
click at [559, 243] on span "Choose File" at bounding box center [563, 251] width 102 height 28
click at [38, 40] on input "Choose File" at bounding box center [38, 40] width 0 height 0
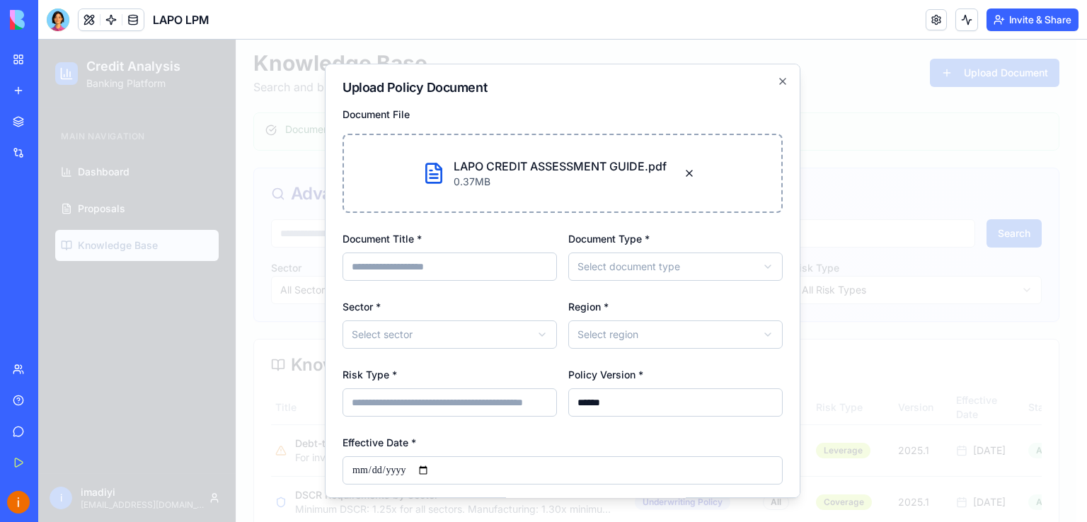
click at [506, 270] on input "Document Title *" at bounding box center [450, 267] width 214 height 28
type input "**********"
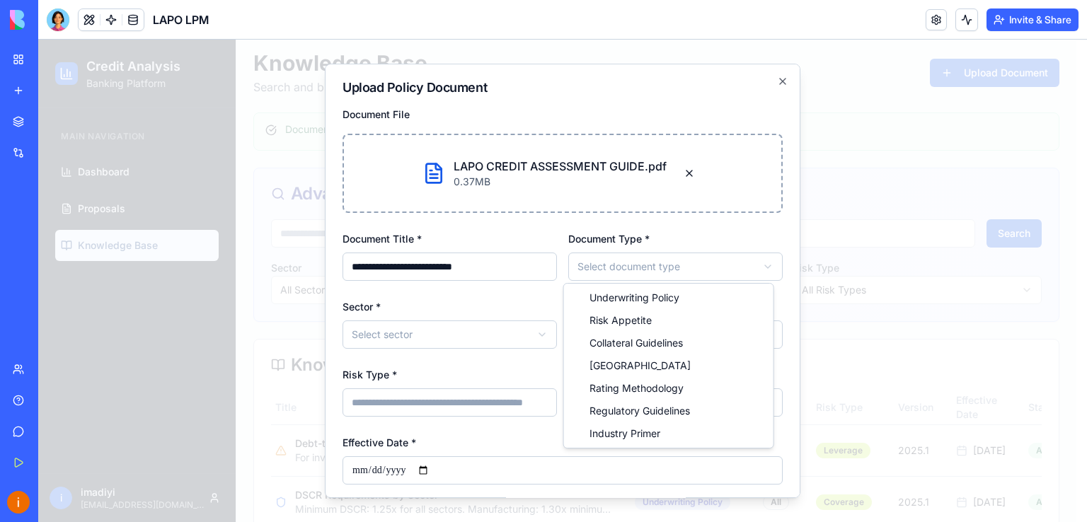
click at [585, 258] on body "Credit Analysis Banking Platform Main Navigation Dashboard Proposals Knowledge …" at bounding box center [557, 367] width 1038 height 775
select select "**********"
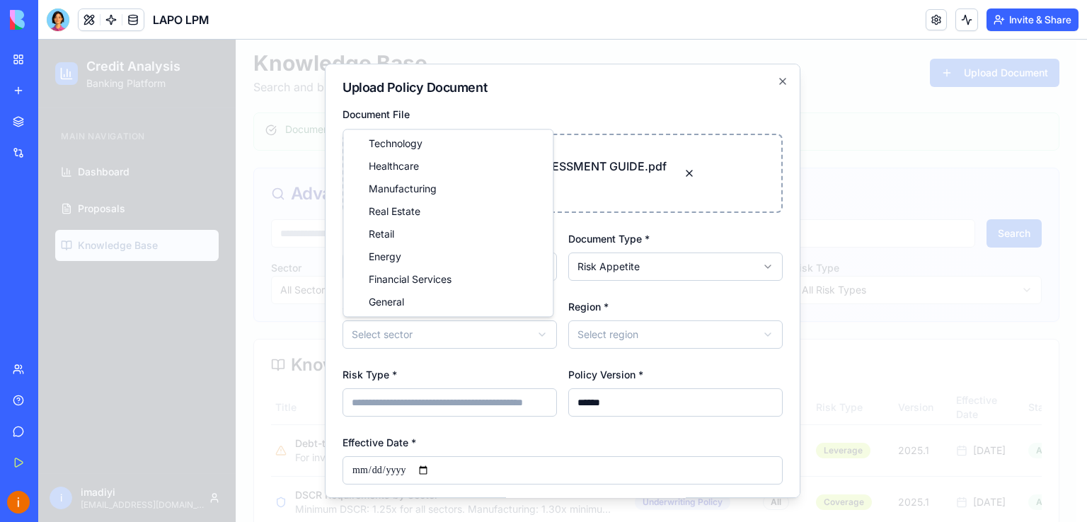
click at [406, 332] on body "Credit Analysis Banking Platform Main Navigation Dashboard Proposals Knowledge …" at bounding box center [557, 367] width 1038 height 775
select select "**********"
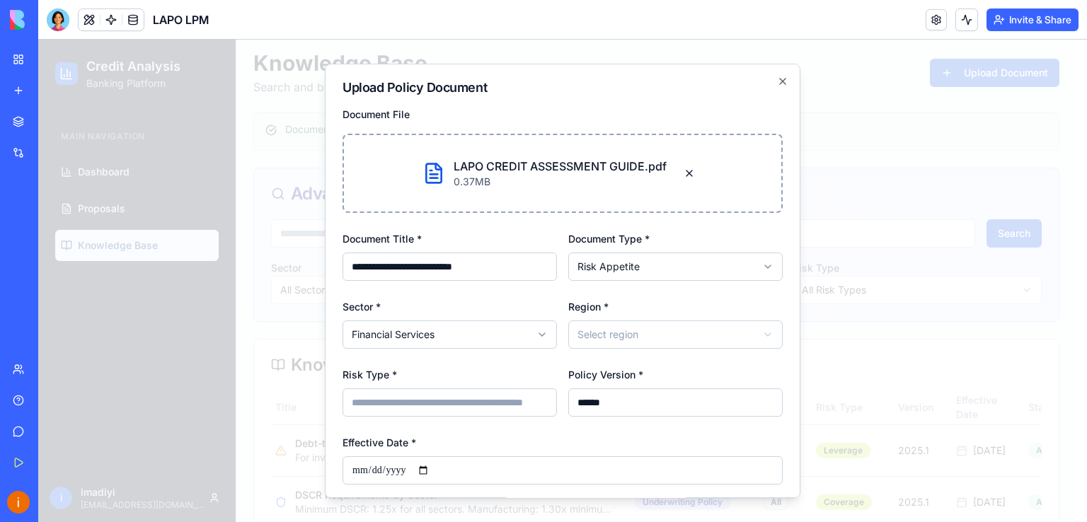
click at [624, 333] on body "Credit Analysis Banking Platform Main Navigation Dashboard Proposals Knowledge …" at bounding box center [557, 367] width 1038 height 775
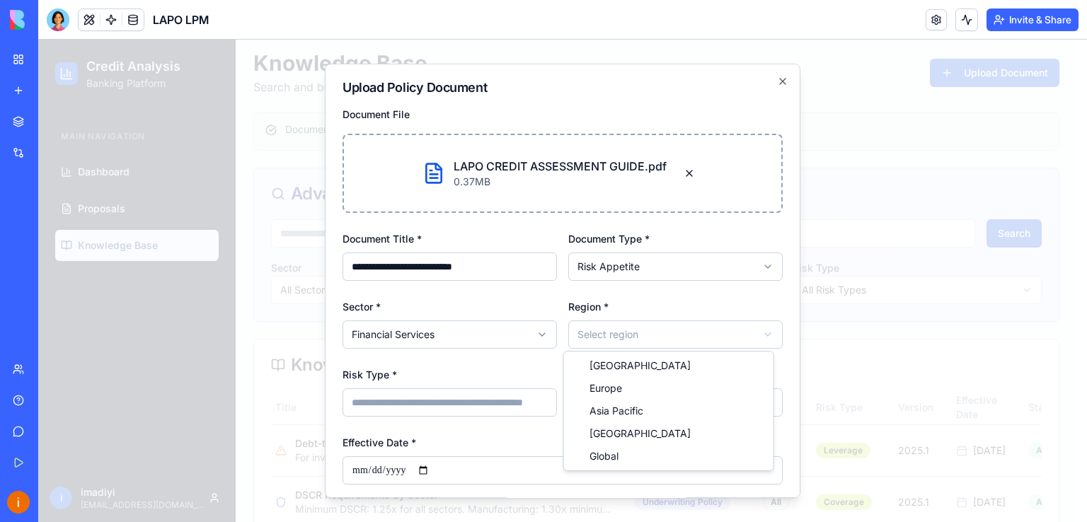
select select "******"
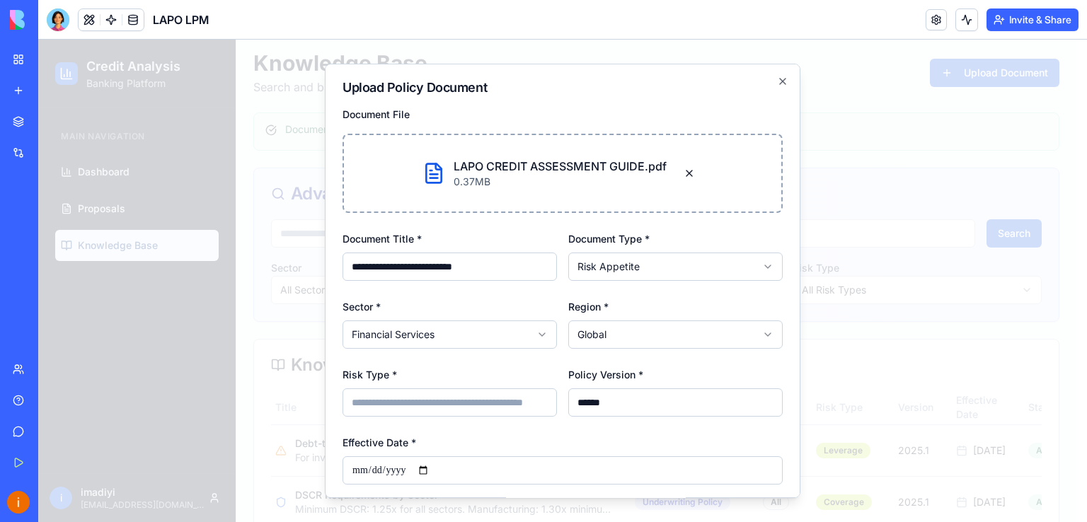
click at [435, 408] on input "Risk Type *" at bounding box center [450, 403] width 214 height 28
type input "**********"
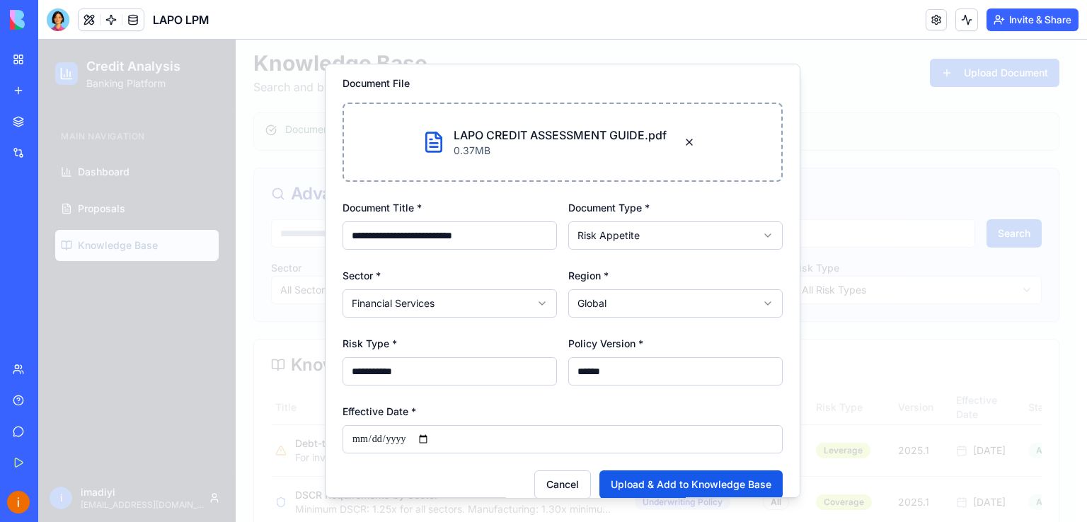
scroll to position [48, 0]
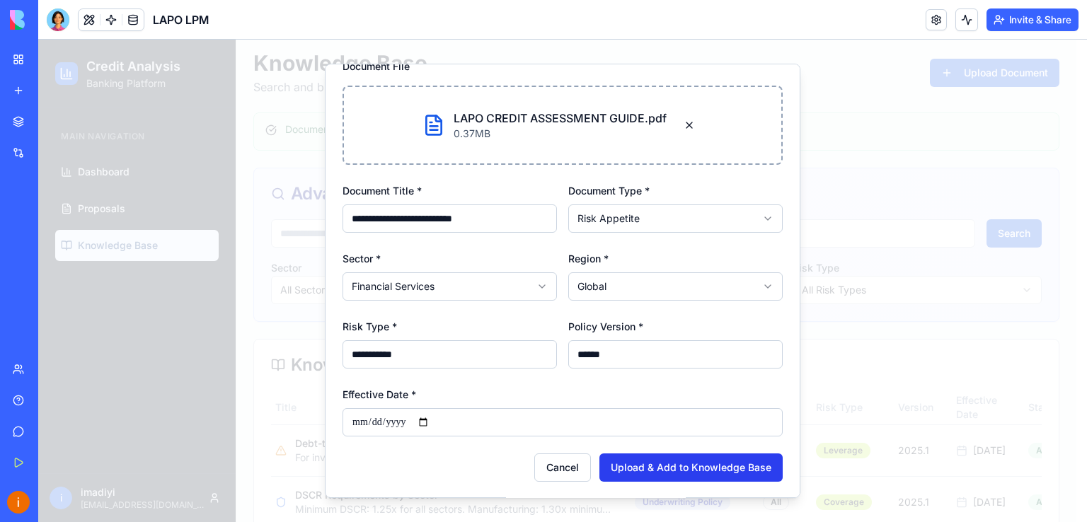
click at [667, 464] on button "Upload & Add to Knowledge Base" at bounding box center [691, 468] width 183 height 28
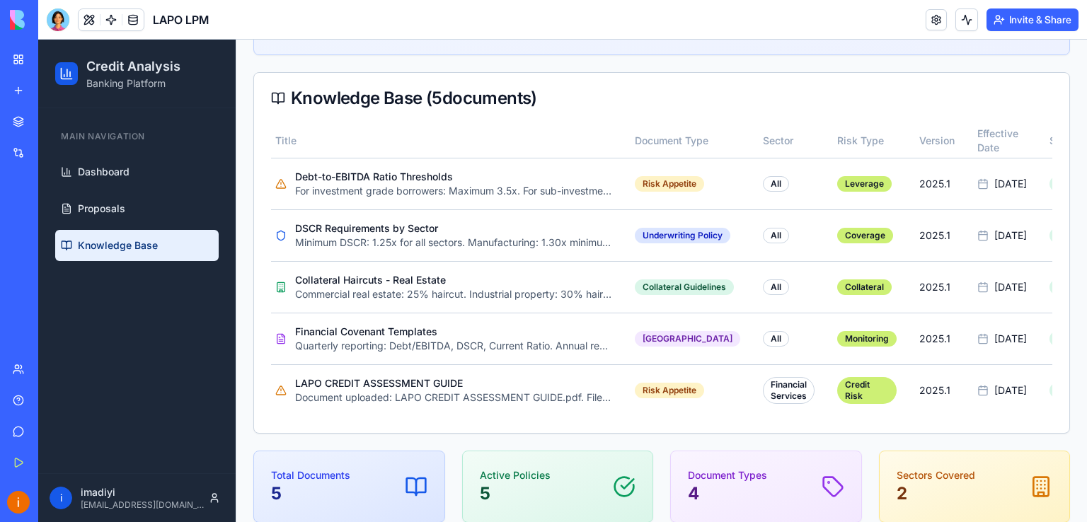
scroll to position [331, 0]
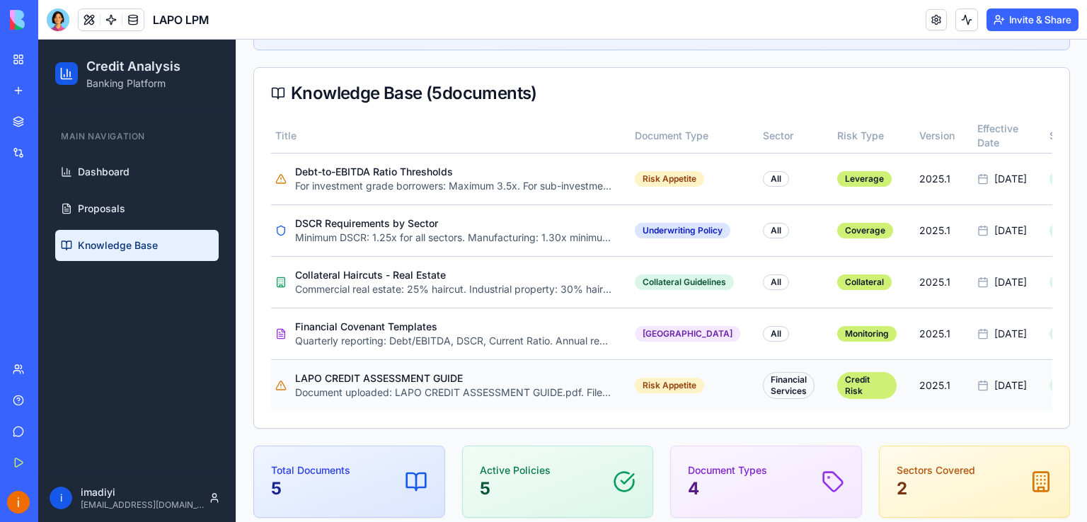
click at [578, 386] on p "Document uploaded: LAPO CREDIT ASSESSMENT GUIDE.pdf. File URL: [URL][DOMAIN_NAM…" at bounding box center [453, 393] width 317 height 14
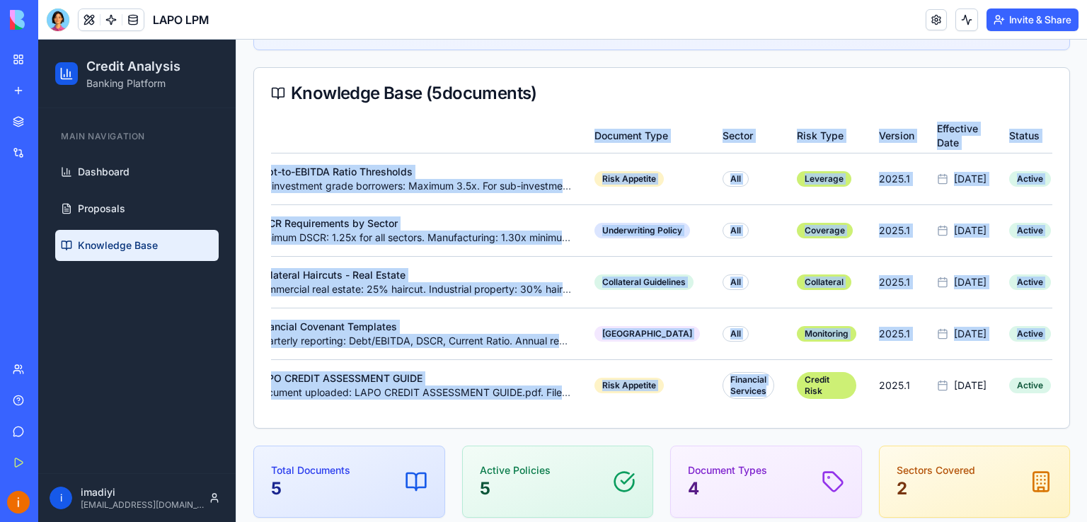
drag, startPoint x: 689, startPoint y: 407, endPoint x: 554, endPoint y: 411, distance: 136.0
click at [554, 411] on div "Title Document Type Sector Risk Type Version Effective Date Status Debt-to-EBIT…" at bounding box center [661, 265] width 781 height 292
click at [665, 352] on td "[GEOGRAPHIC_DATA]" at bounding box center [647, 334] width 128 height 52
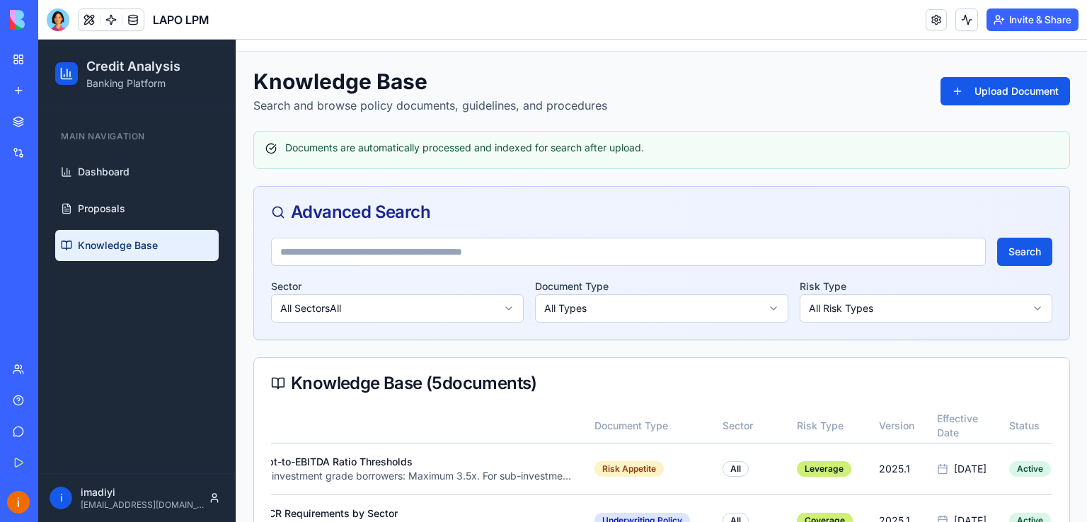
scroll to position [0, 0]
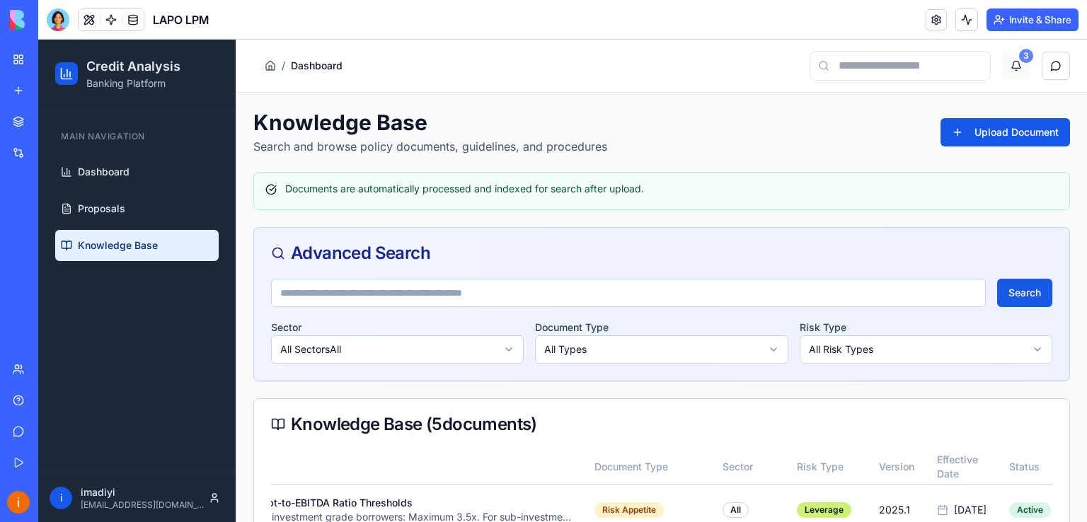
click at [1019, 55] on div "3" at bounding box center [1026, 56] width 14 height 14
click at [1008, 67] on button "3" at bounding box center [1016, 66] width 28 height 28
click at [1019, 53] on div "3" at bounding box center [1026, 56] width 14 height 14
click at [1046, 67] on button "button" at bounding box center [1056, 66] width 28 height 28
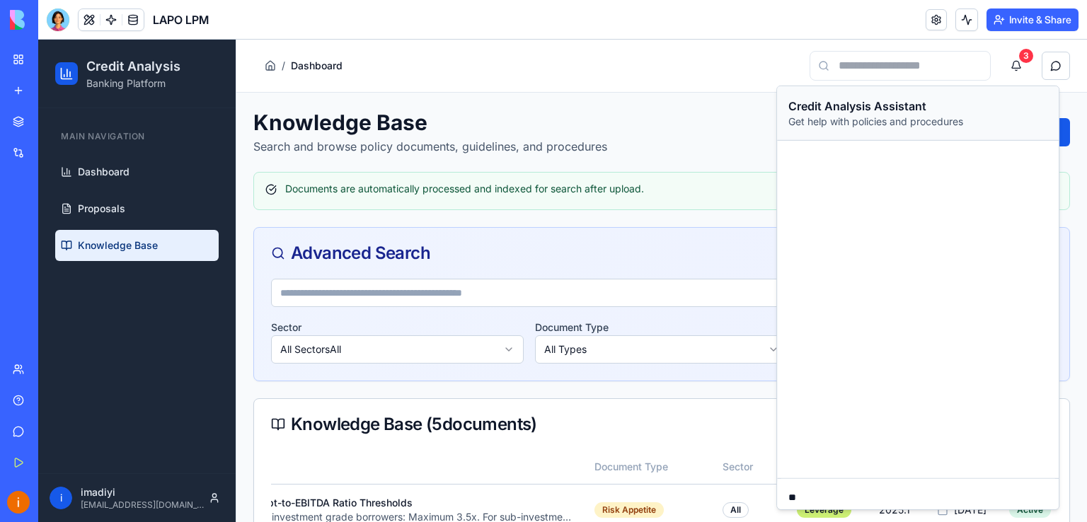
type textarea "*"
type textarea "**********"
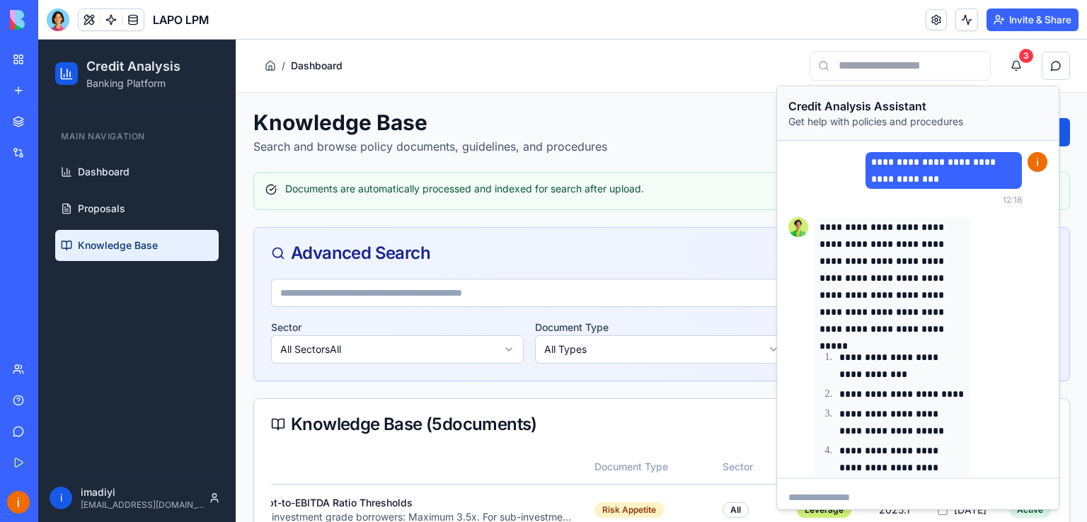
click at [861, 498] on textarea at bounding box center [918, 507] width 282 height 57
type textarea "**********"
click at [752, 121] on div "Knowledge Base Search and browse policy documents, guidelines, and procedures U…" at bounding box center [661, 132] width 817 height 45
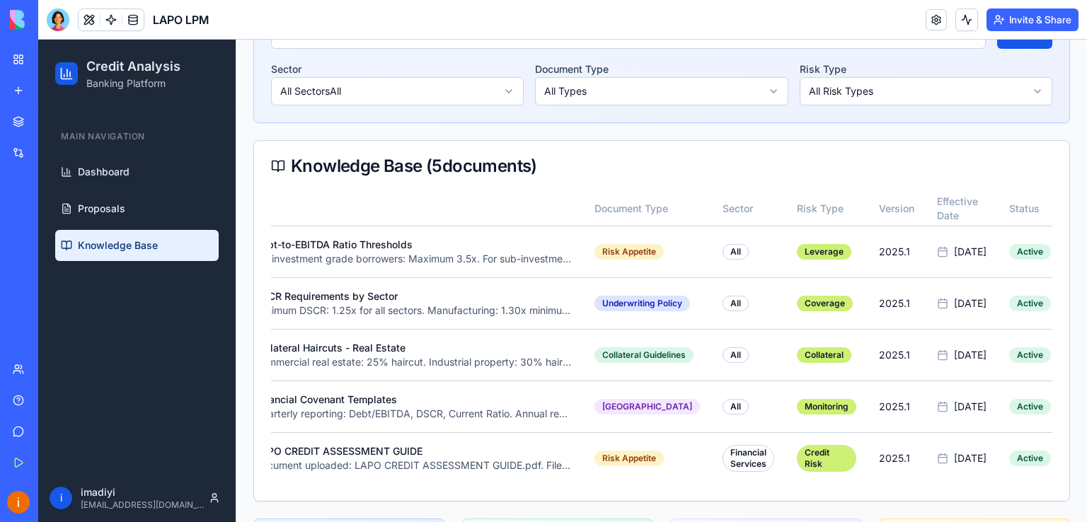
scroll to position [268, 0]
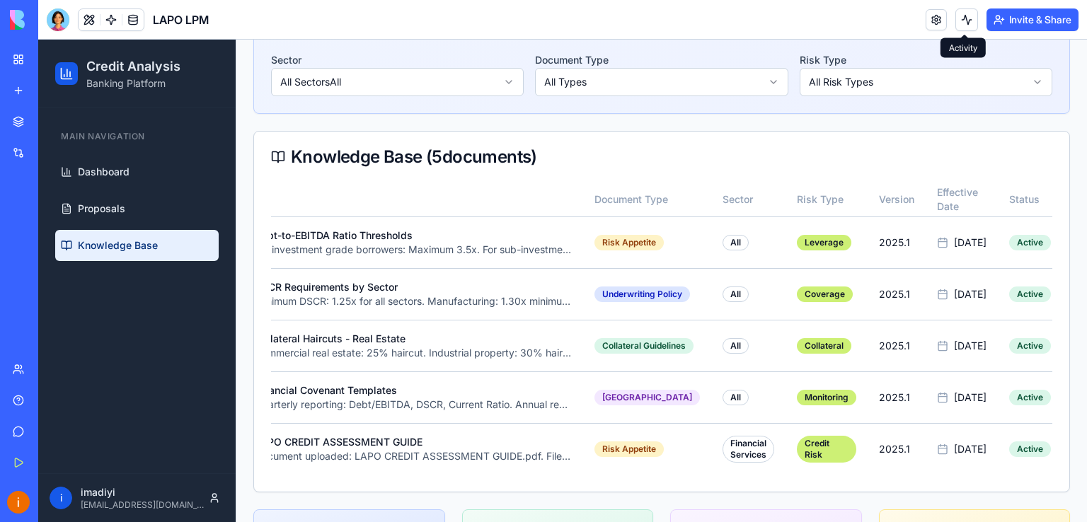
click at [970, 21] on button at bounding box center [967, 19] width 23 height 23
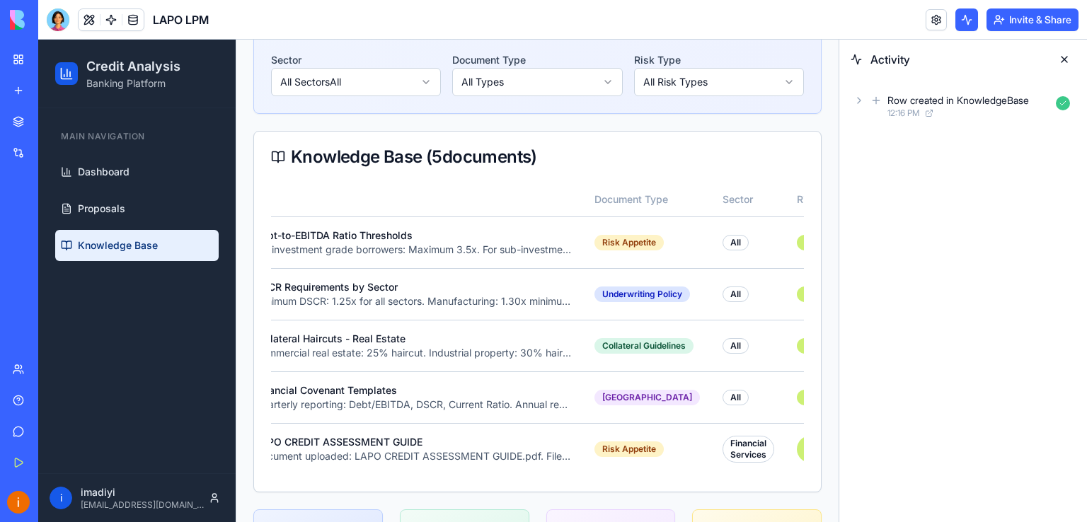
click at [970, 21] on button at bounding box center [967, 19] width 23 height 23
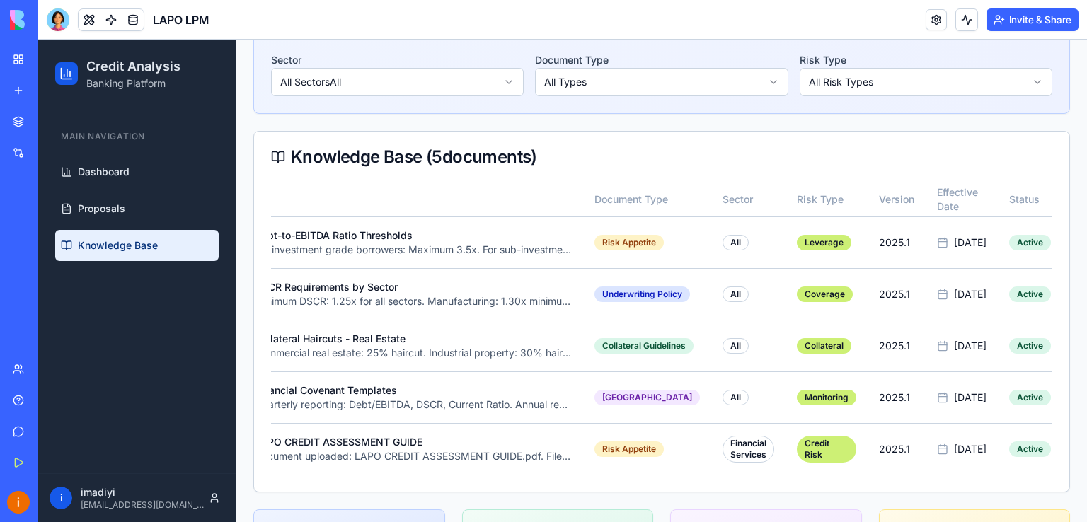
click at [970, 21] on button at bounding box center [967, 19] width 23 height 23
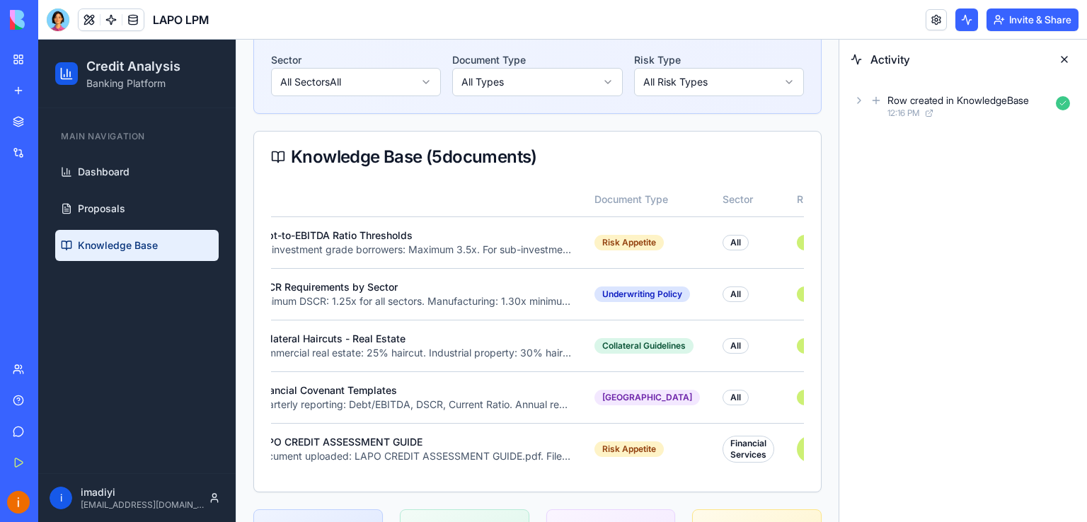
click at [970, 21] on button at bounding box center [967, 19] width 23 height 23
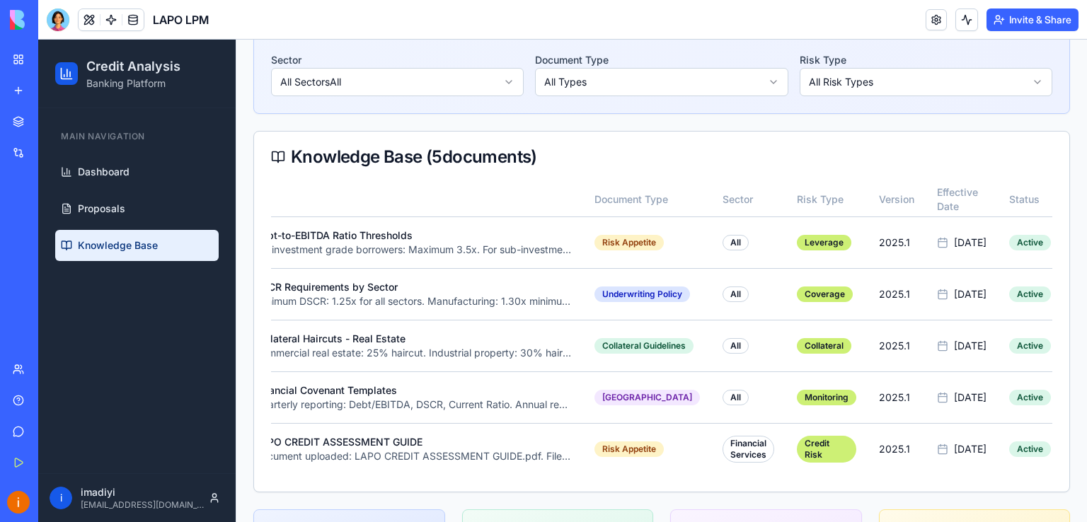
click at [928, 16] on link at bounding box center [936, 19] width 21 height 21
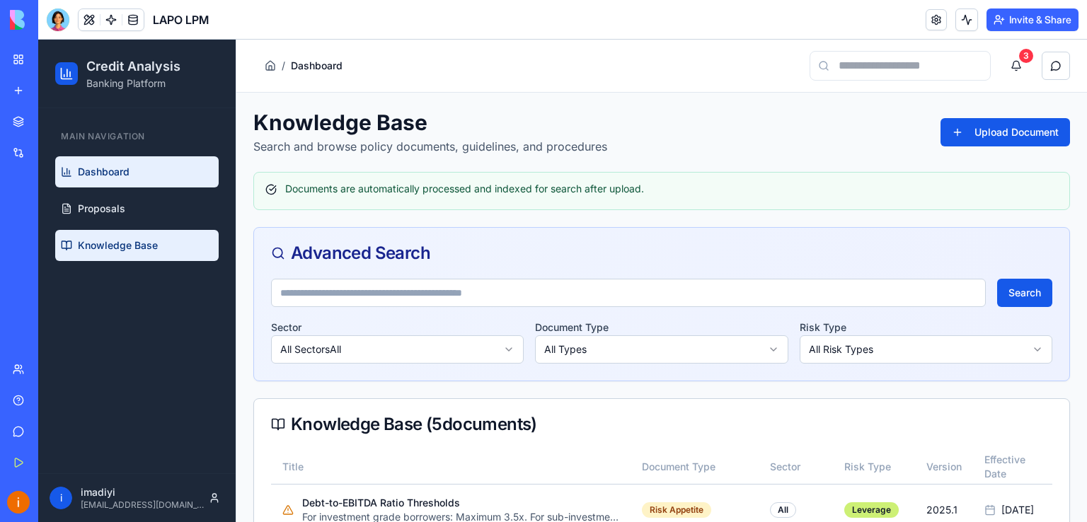
click at [136, 171] on link "Dashboard" at bounding box center [137, 171] width 164 height 31
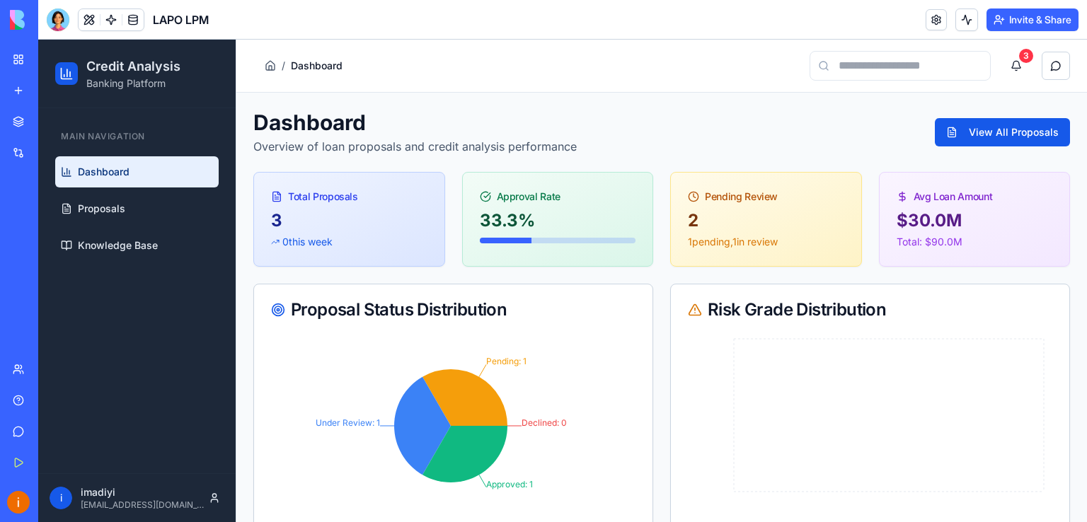
click at [718, 222] on div "2" at bounding box center [766, 221] width 156 height 23
click at [903, 225] on div "$ 30.0 M" at bounding box center [975, 221] width 156 height 23
click at [579, 219] on div "33.3 %" at bounding box center [558, 221] width 156 height 23
click at [398, 218] on div "3" at bounding box center [349, 221] width 156 height 23
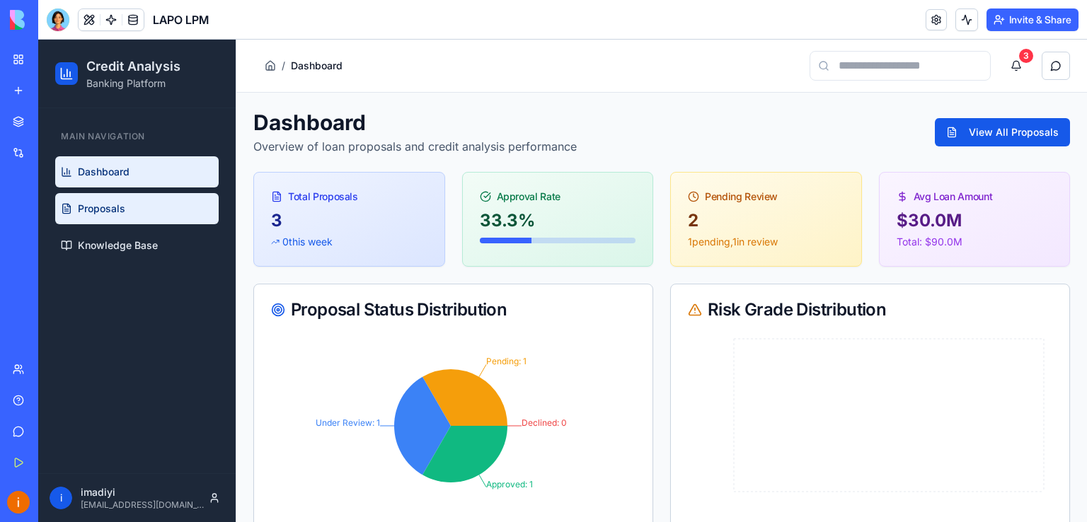
click at [115, 204] on span "Proposals" at bounding box center [101, 209] width 47 height 14
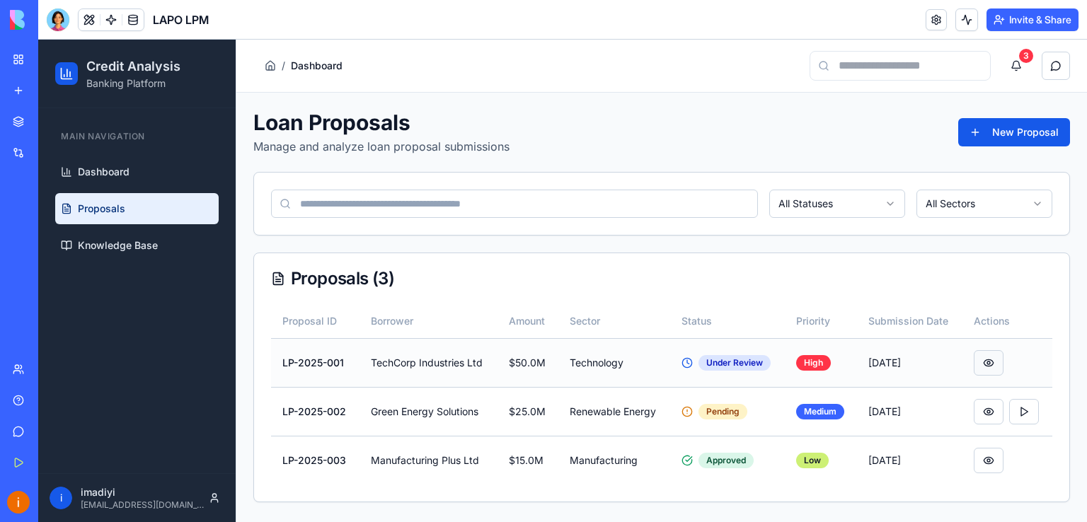
click at [996, 362] on button at bounding box center [989, 362] width 30 height 25
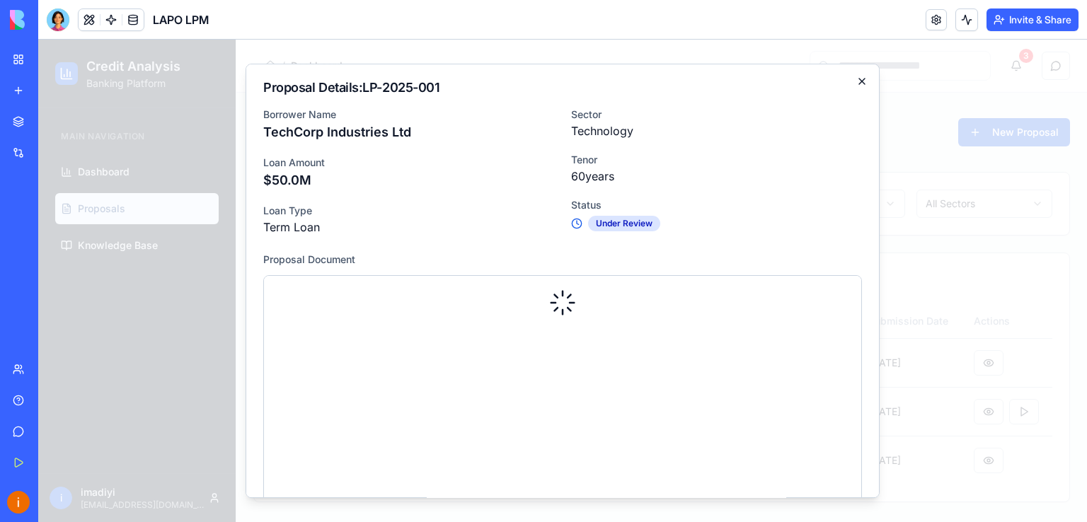
click at [856, 79] on icon "button" at bounding box center [861, 81] width 11 height 11
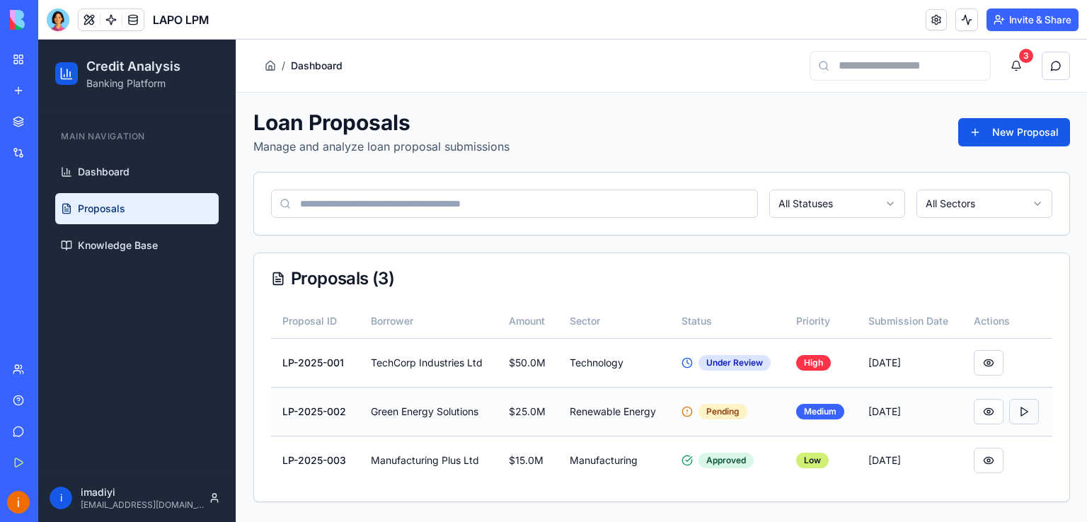
click at [1026, 411] on button at bounding box center [1024, 411] width 30 height 25
click at [1024, 411] on div at bounding box center [1007, 411] width 67 height 25
click at [992, 462] on button at bounding box center [989, 460] width 30 height 25
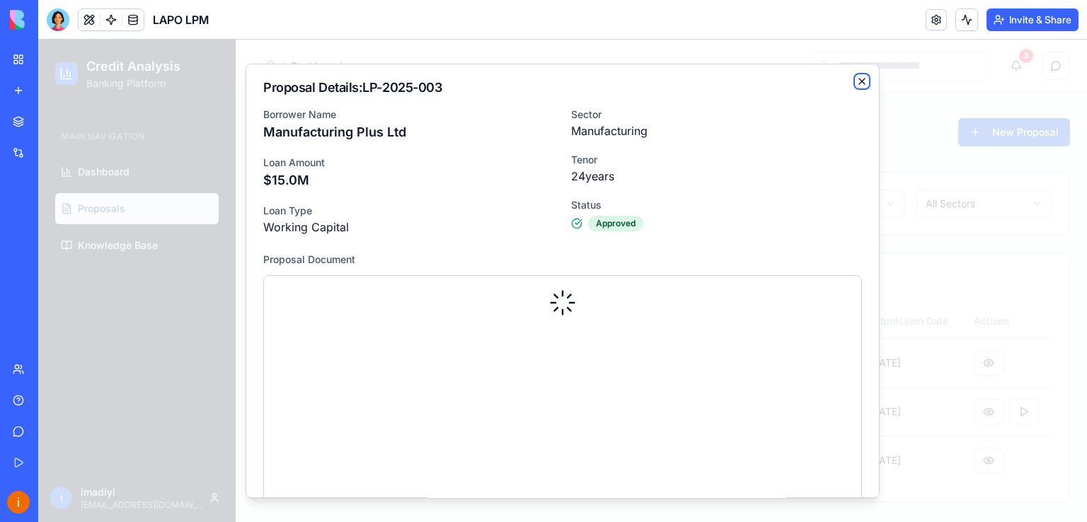
click at [856, 83] on icon "button" at bounding box center [861, 81] width 11 height 11
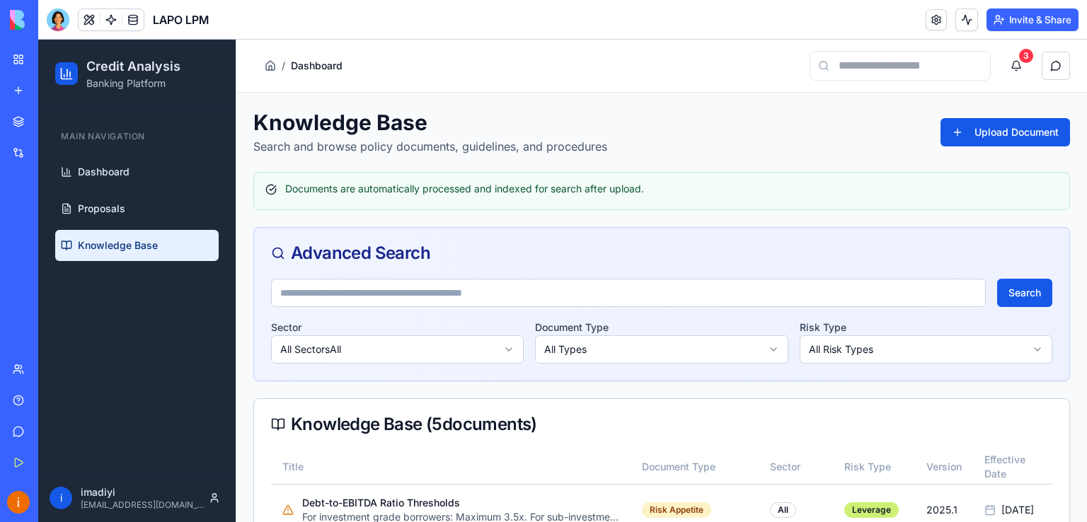
click at [28, 57] on link "My Workspace" at bounding box center [32, 59] width 57 height 28
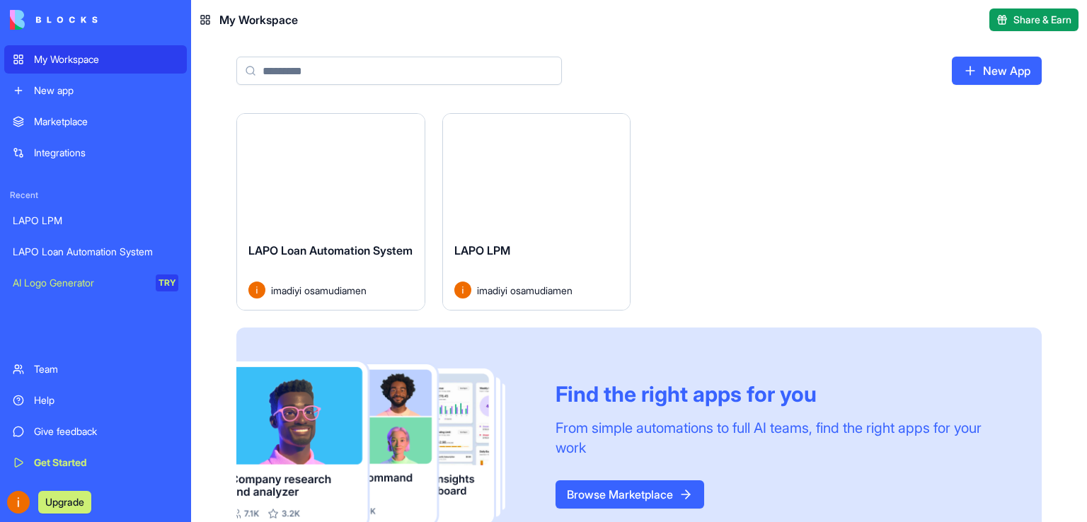
click at [345, 194] on div "Launch" at bounding box center [331, 172] width 188 height 117
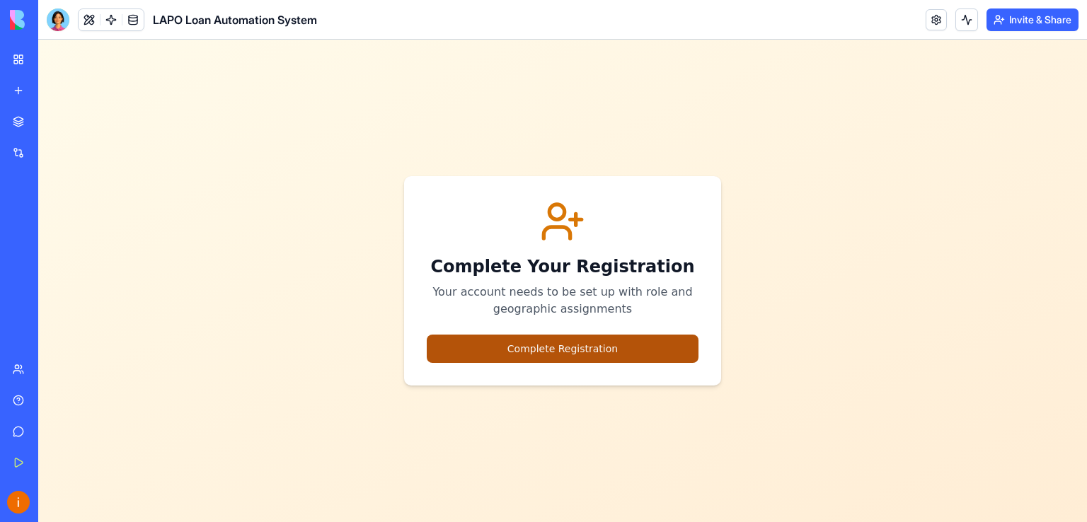
click at [568, 340] on button "Complete Registration" at bounding box center [563, 349] width 272 height 28
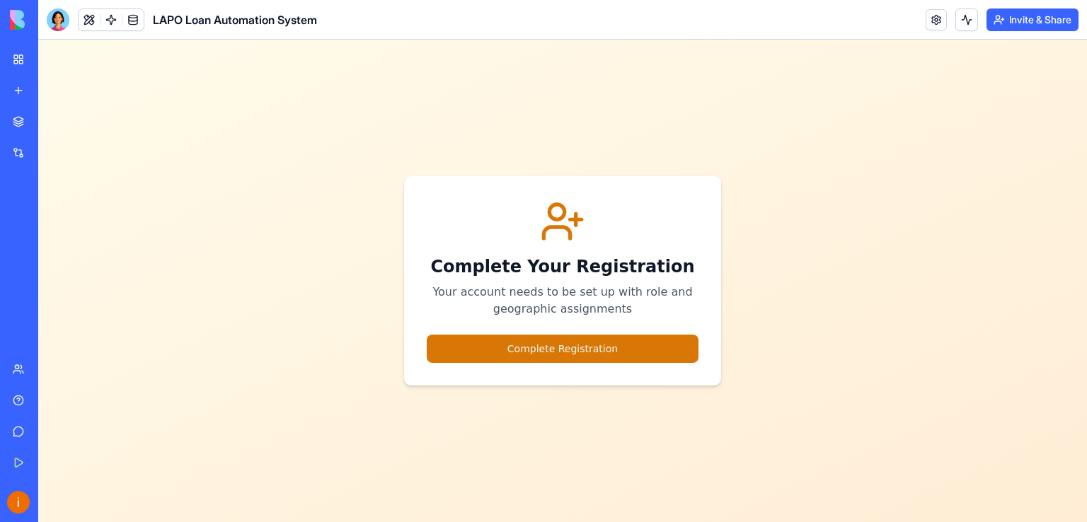
click at [1031, 19] on button "Invite & Share" at bounding box center [1033, 19] width 92 height 23
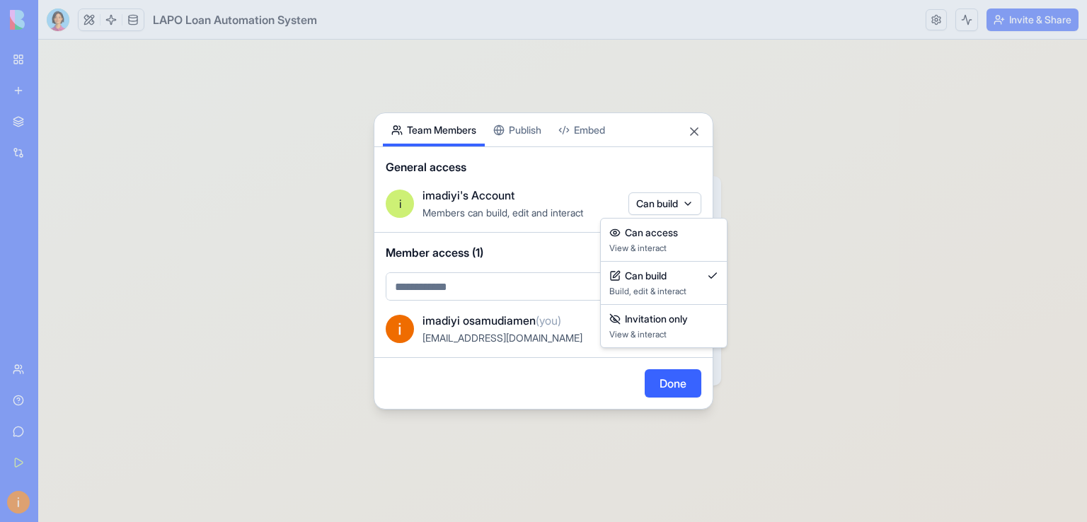
click at [694, 202] on body "My Workspace New app Marketplace Integrations Recent LAPO LPM LAPO Loan Automat…" at bounding box center [543, 261] width 1087 height 522
click at [551, 248] on body "My Workspace New app Marketplace Integrations Recent LAPO LPM LAPO Loan Automat…" at bounding box center [543, 261] width 1087 height 522
click at [671, 385] on button "Done" at bounding box center [673, 383] width 57 height 28
